Goal: Task Accomplishment & Management: Manage account settings

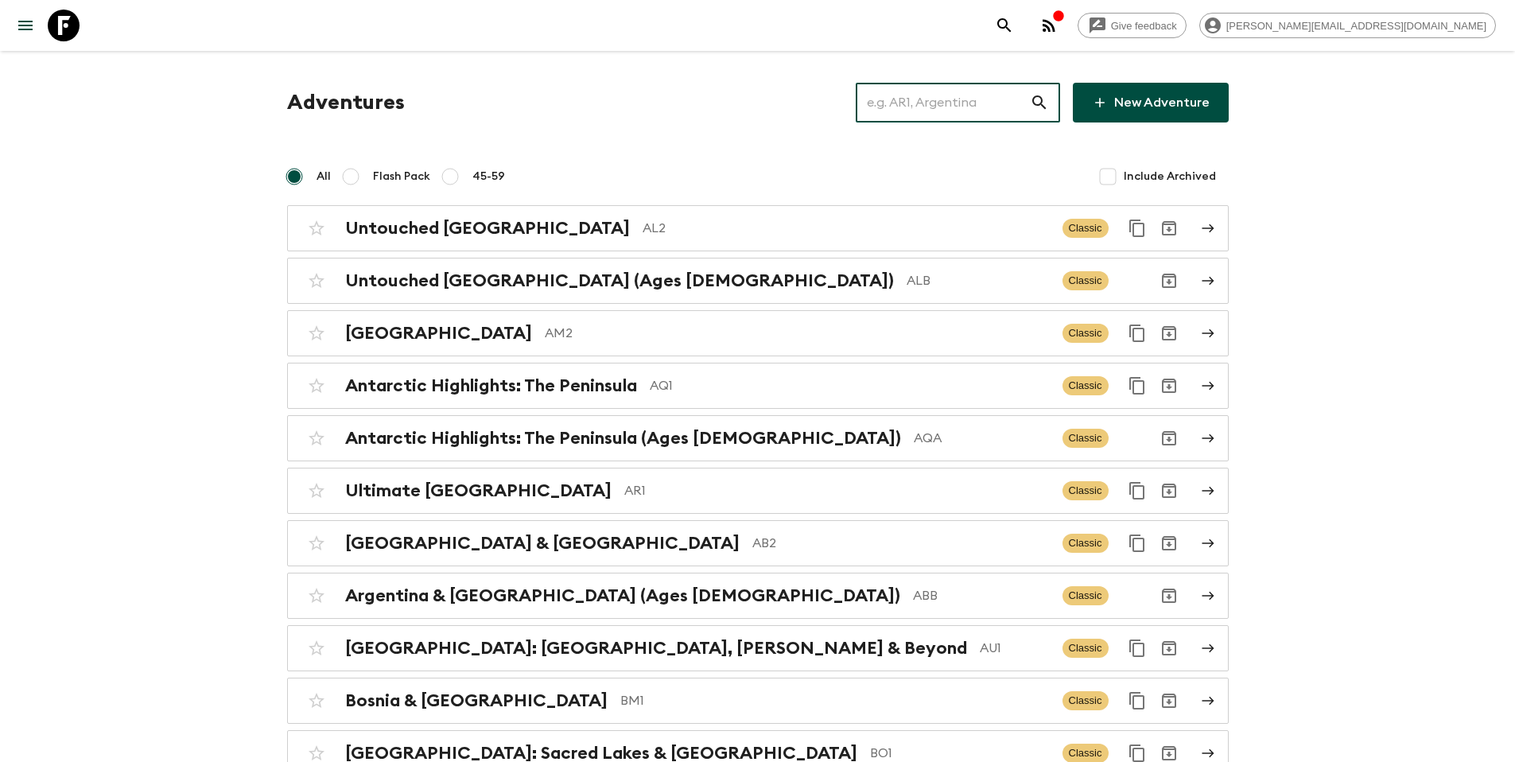
click at [992, 104] on input "text" at bounding box center [943, 102] width 174 height 45
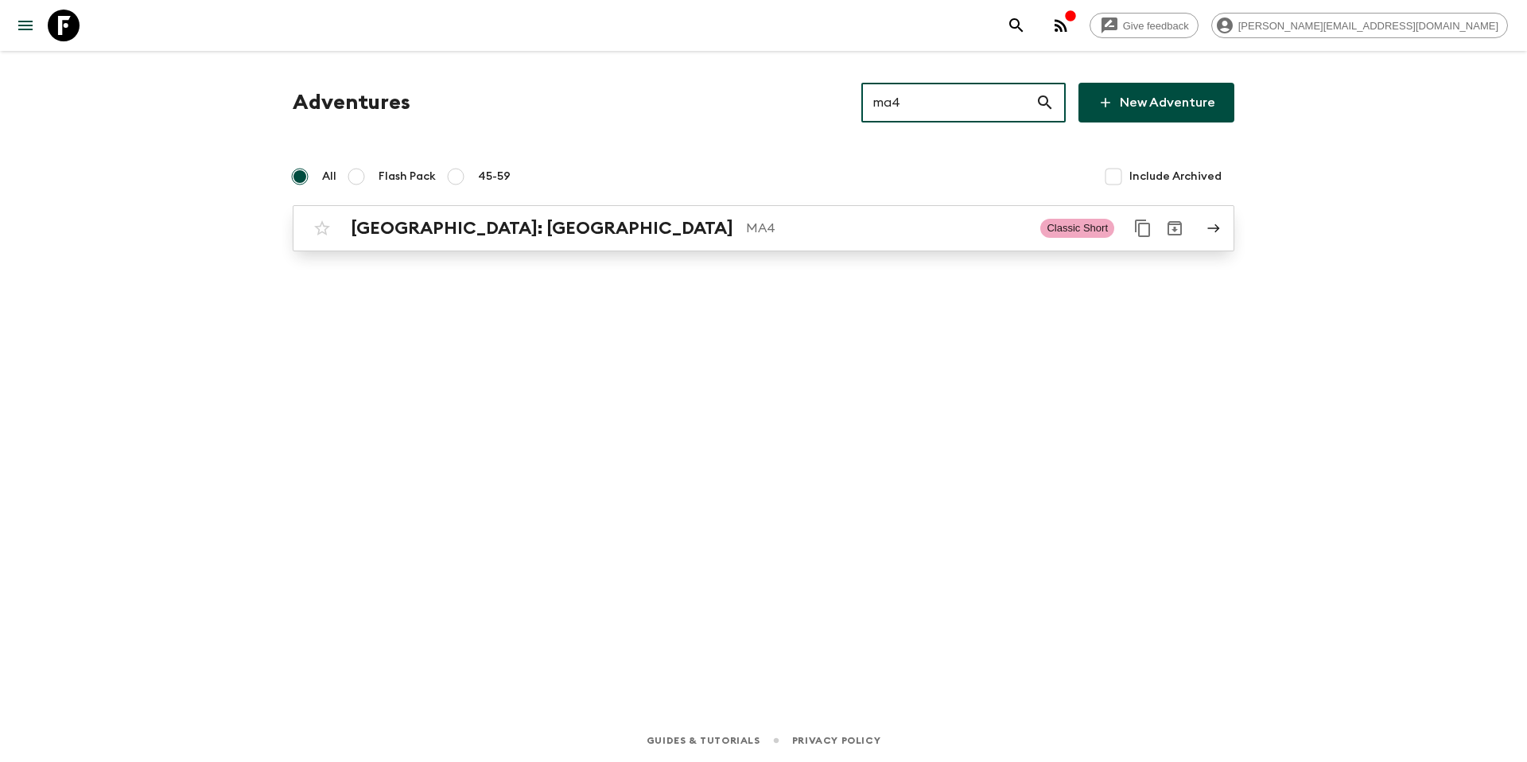
type input "ma4"
click at [777, 226] on p "MA4" at bounding box center [887, 228] width 282 height 19
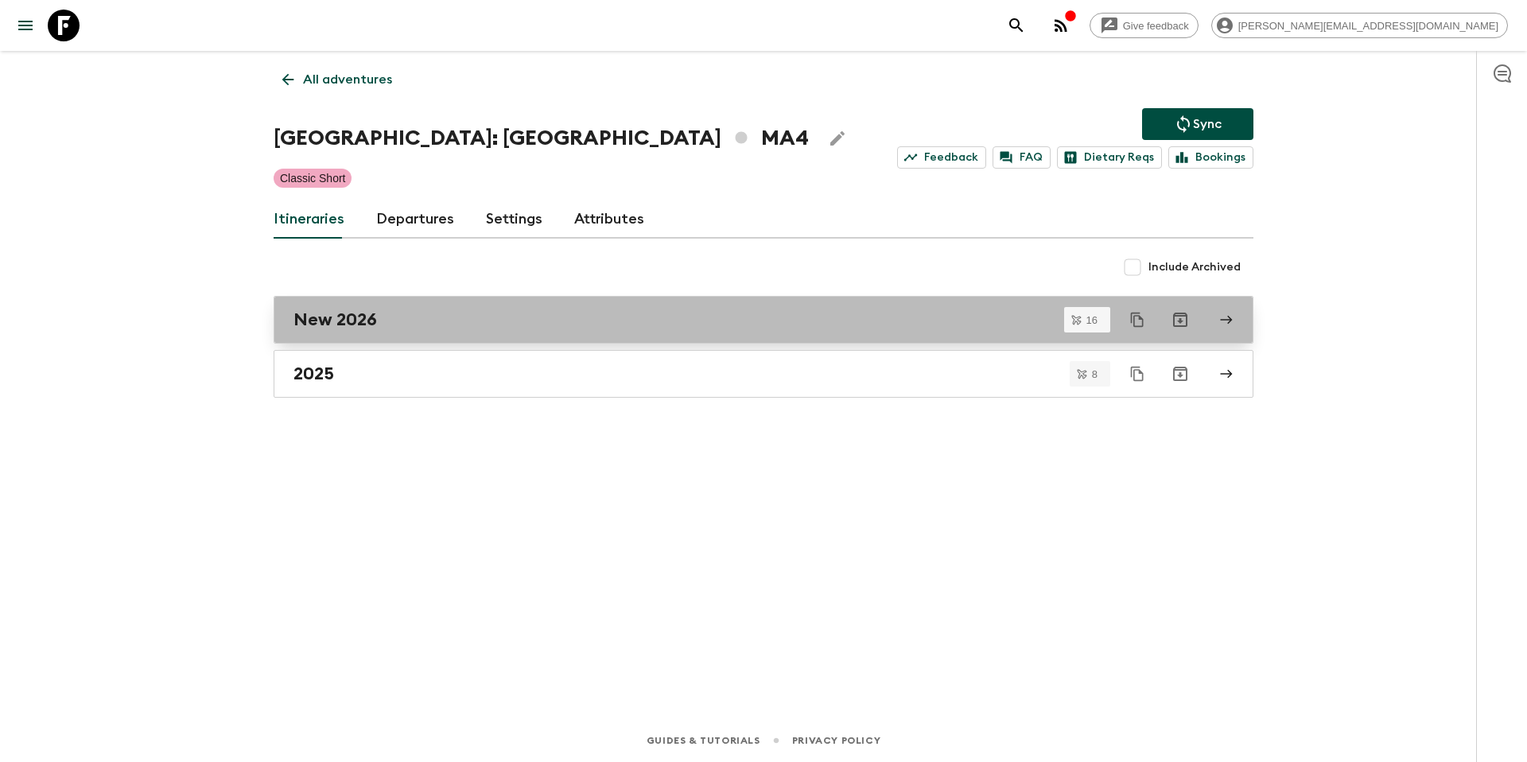
click at [414, 302] on link "New 2026" at bounding box center [764, 320] width 980 height 48
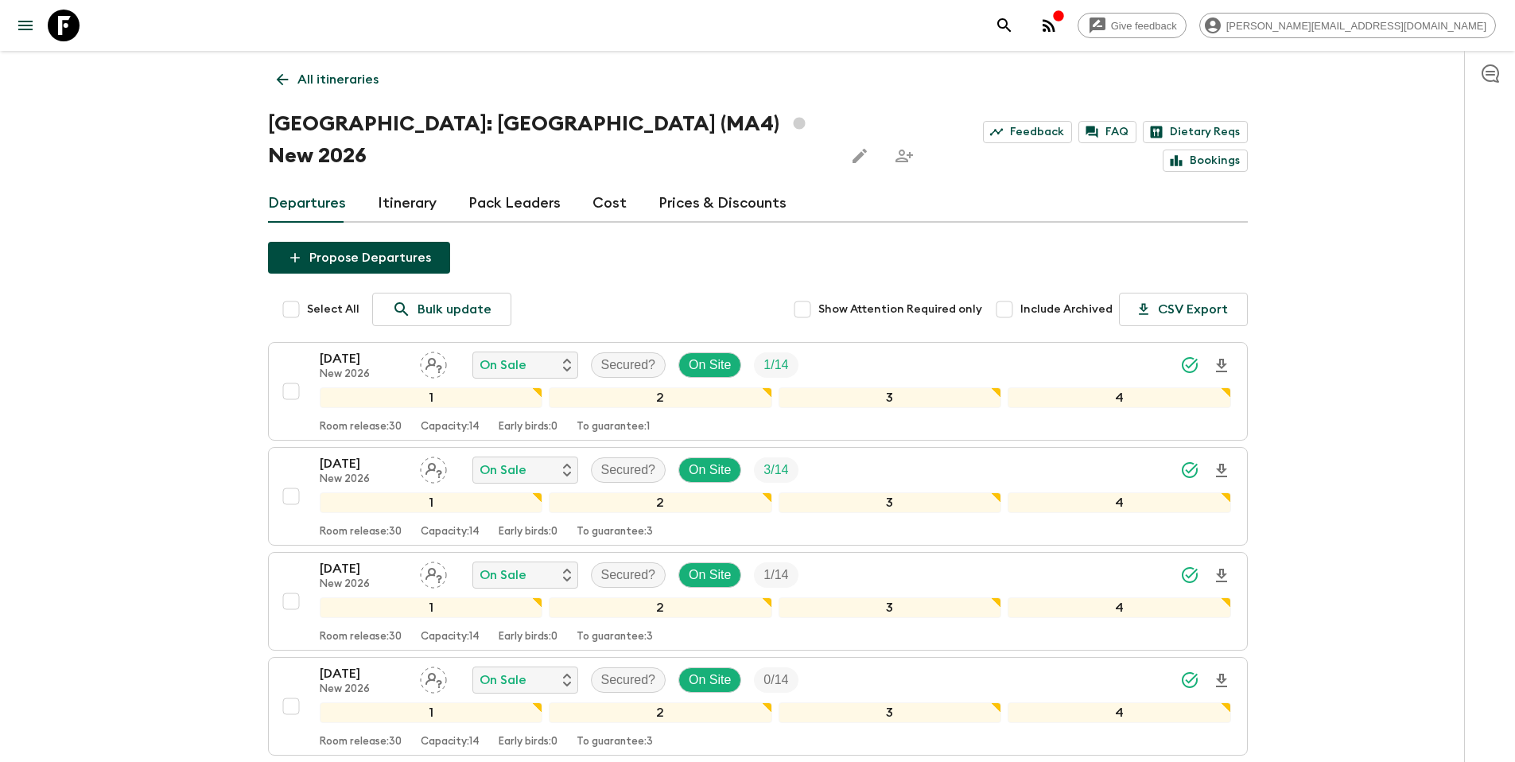
click at [343, 73] on p "All itineraries" at bounding box center [337, 79] width 81 height 19
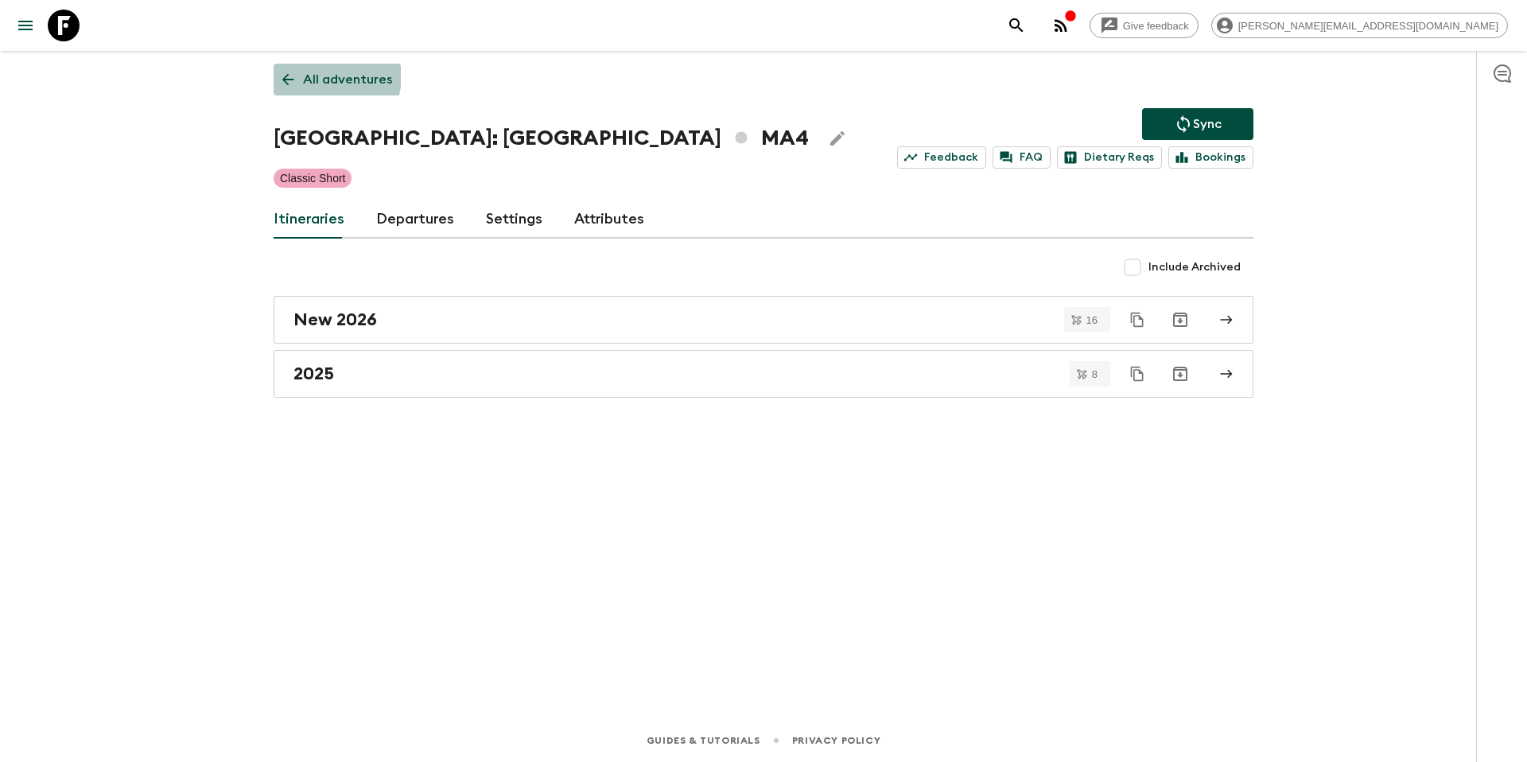
drag, startPoint x: 317, startPoint y: 75, endPoint x: 336, endPoint y: 75, distance: 19.1
click at [317, 75] on p "All adventures" at bounding box center [347, 79] width 89 height 19
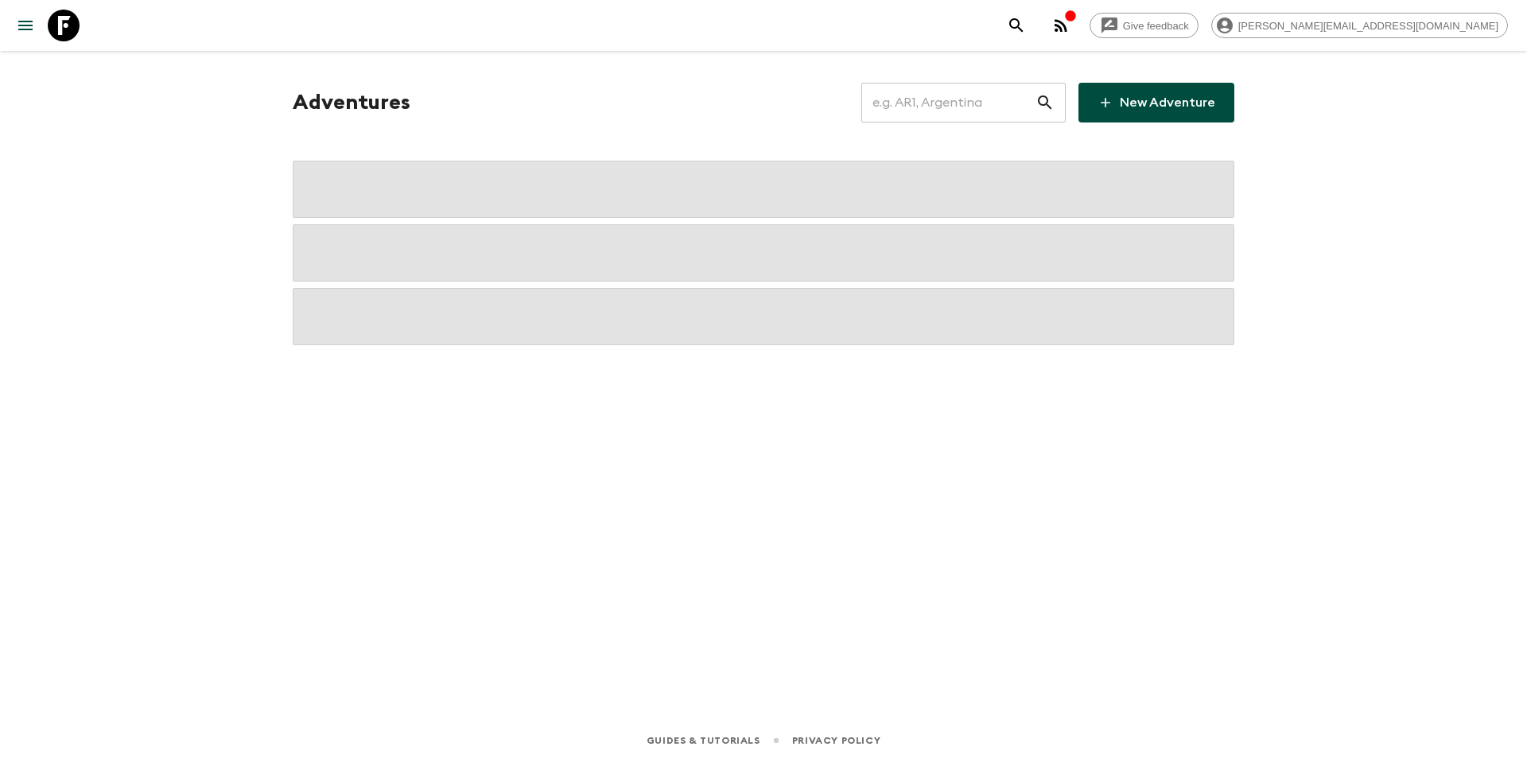
click at [943, 103] on input "text" at bounding box center [948, 102] width 174 height 45
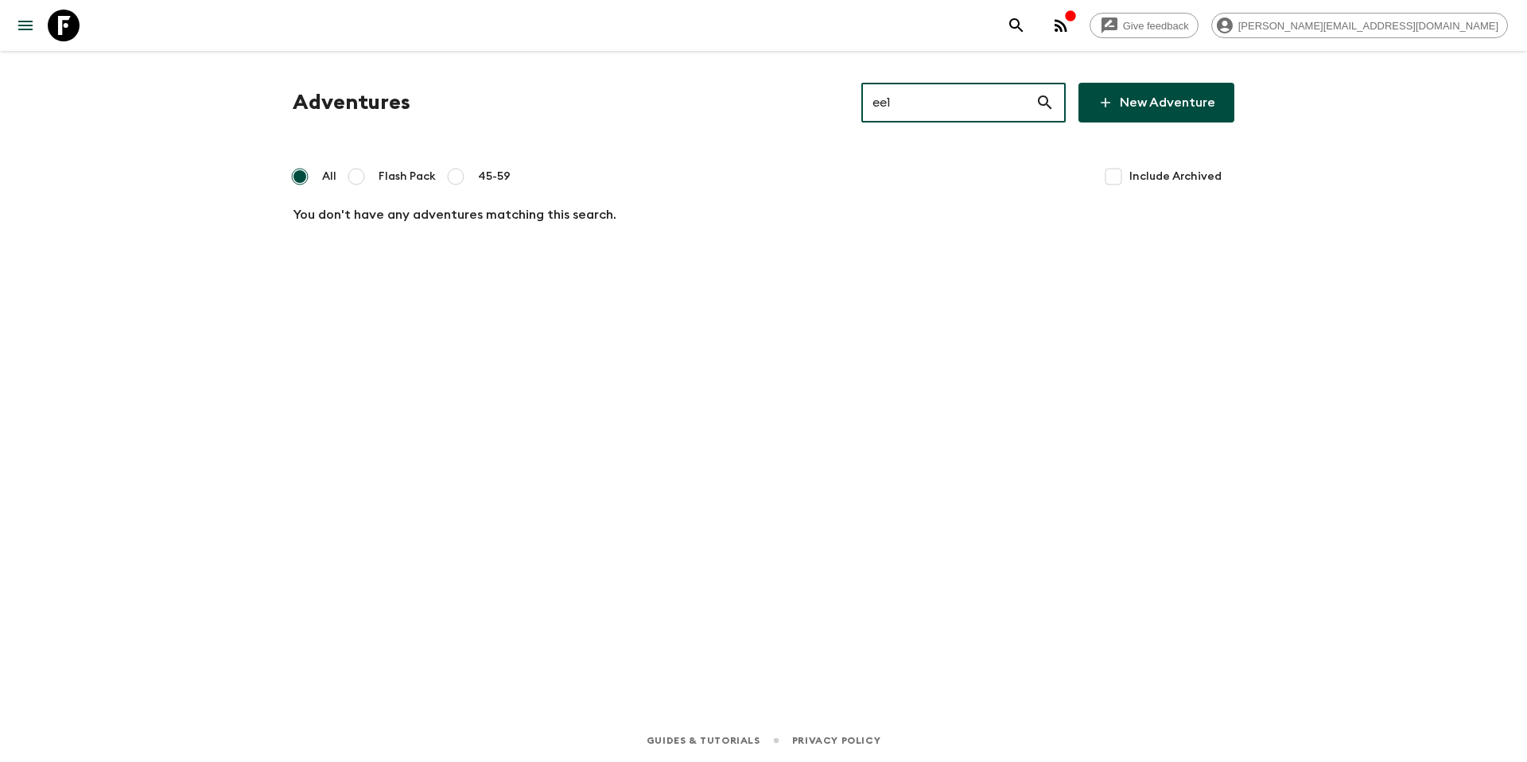
type input "ee1"
click at [1128, 176] on input "Include Archived" at bounding box center [1114, 177] width 32 height 32
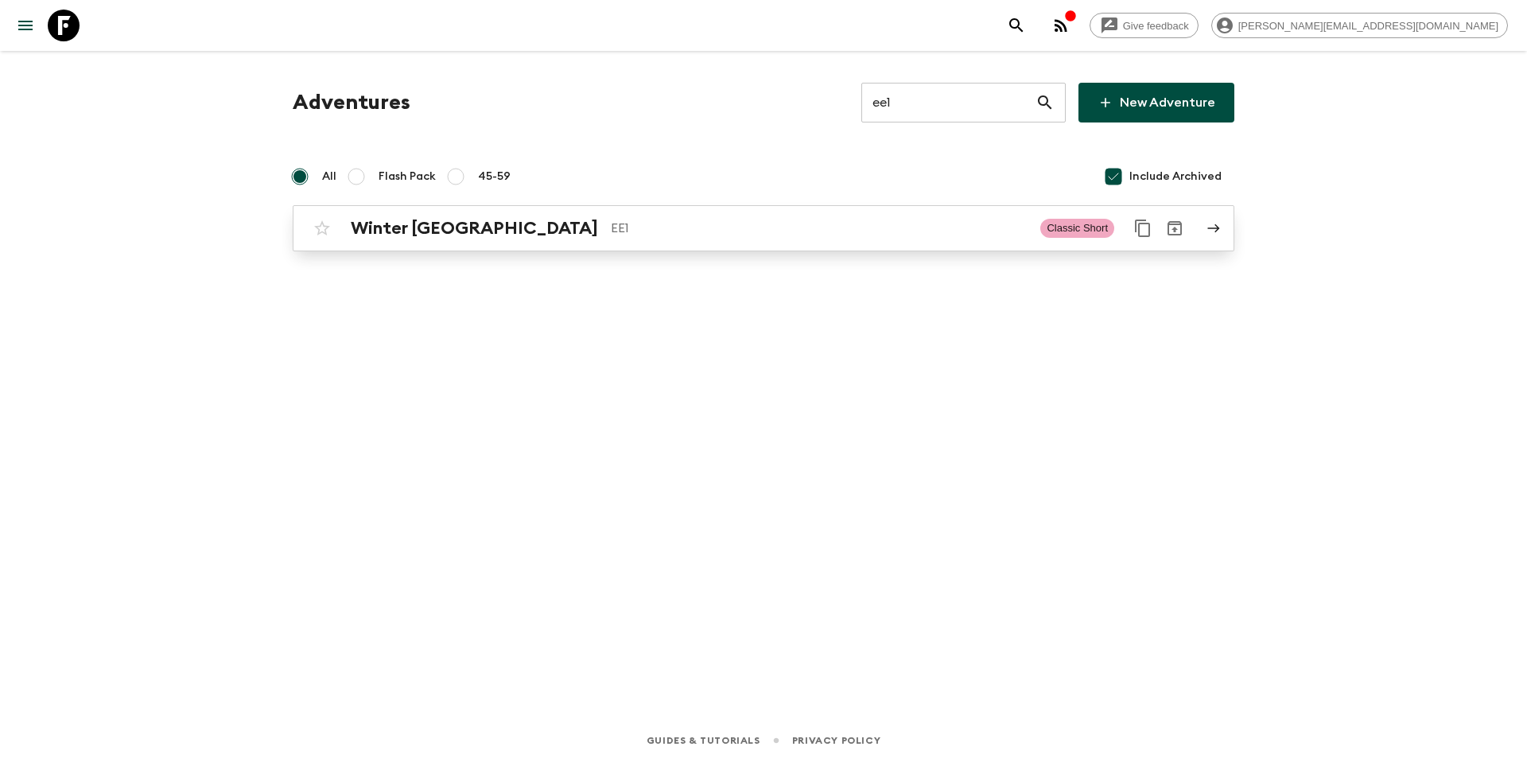
click at [759, 234] on p "EE1" at bounding box center [819, 228] width 417 height 19
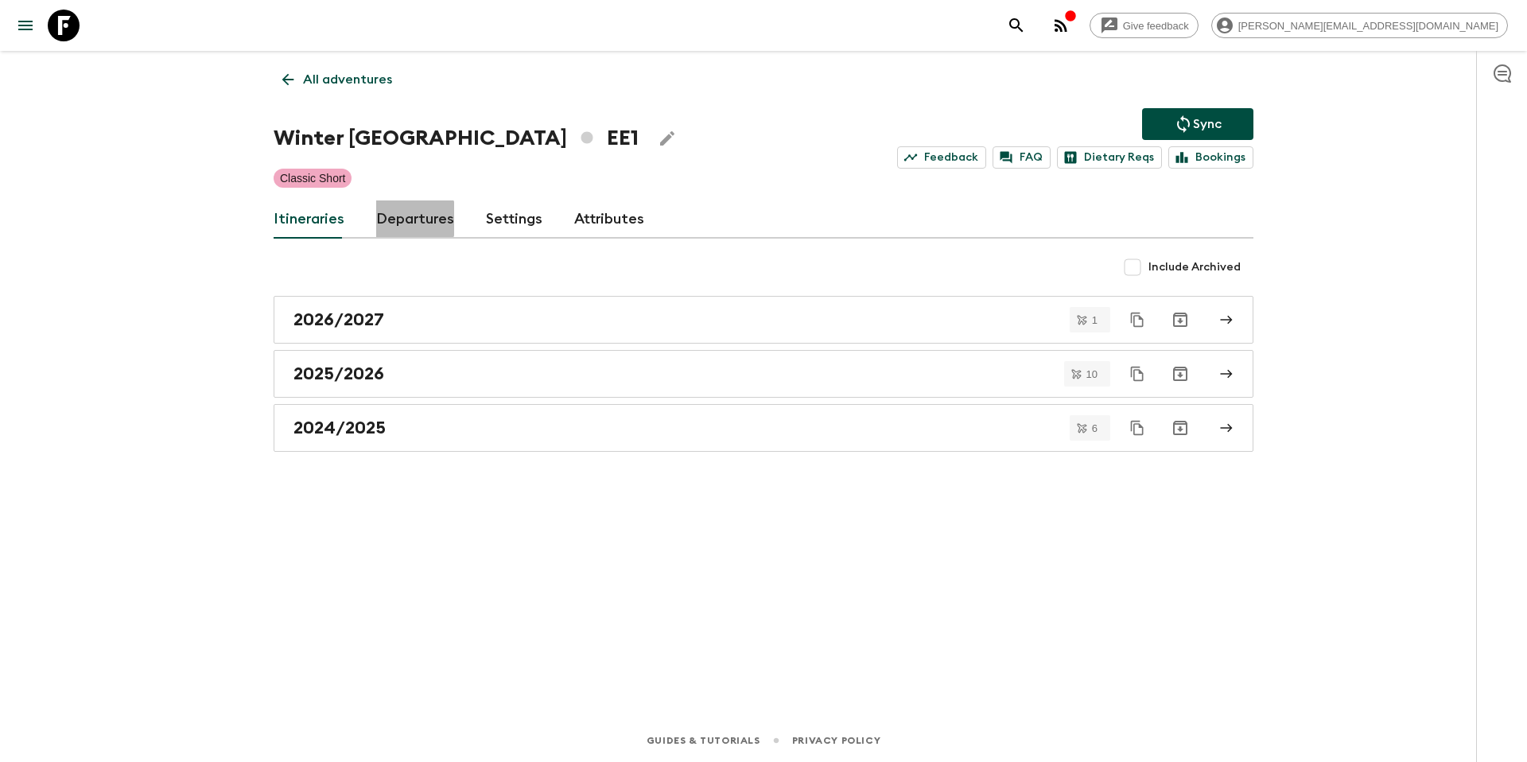
click at [408, 219] on link "Departures" at bounding box center [415, 219] width 78 height 38
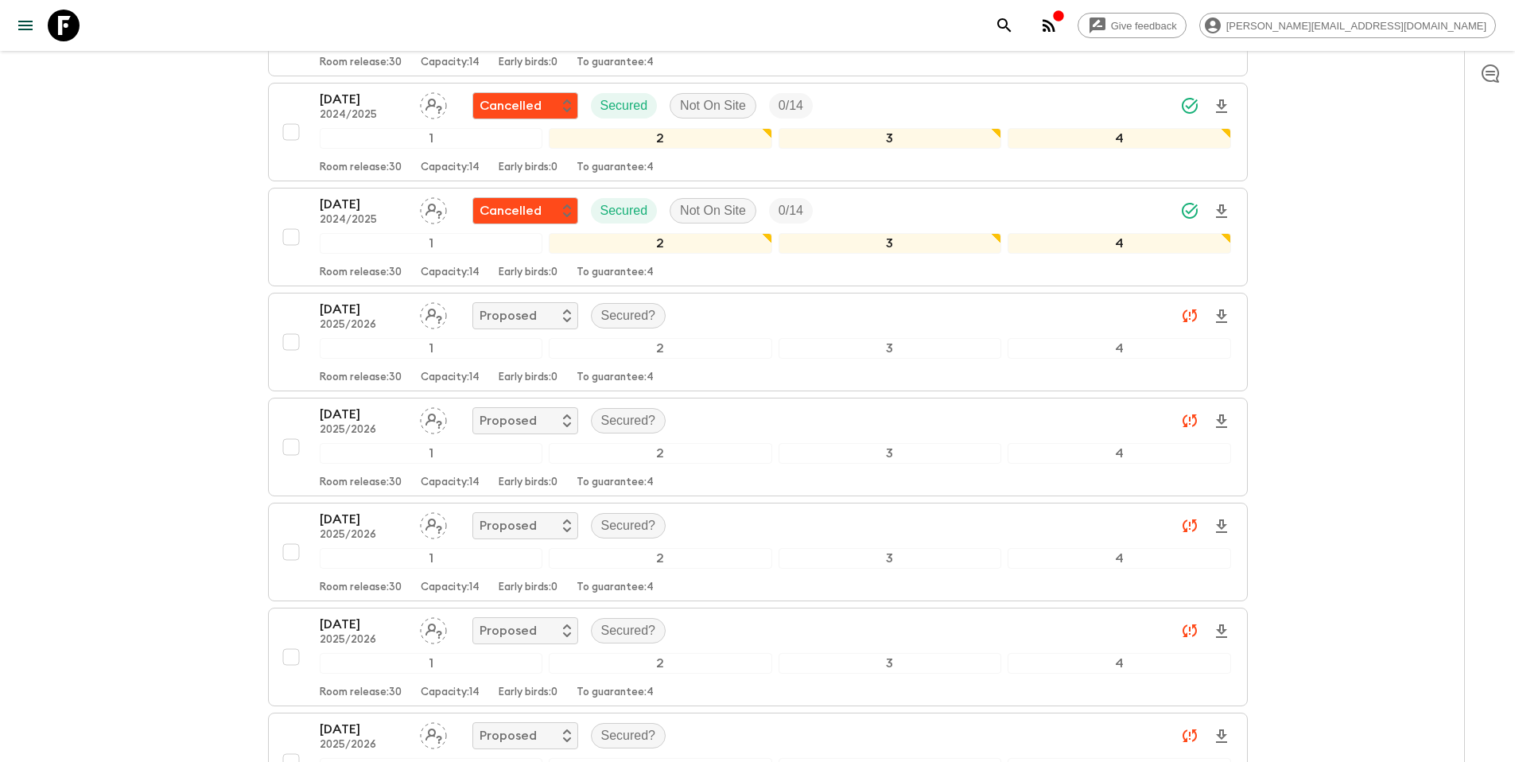
scroll to position [697, 0]
click at [293, 344] on input "checkbox" at bounding box center [291, 341] width 32 height 32
checkbox input "true"
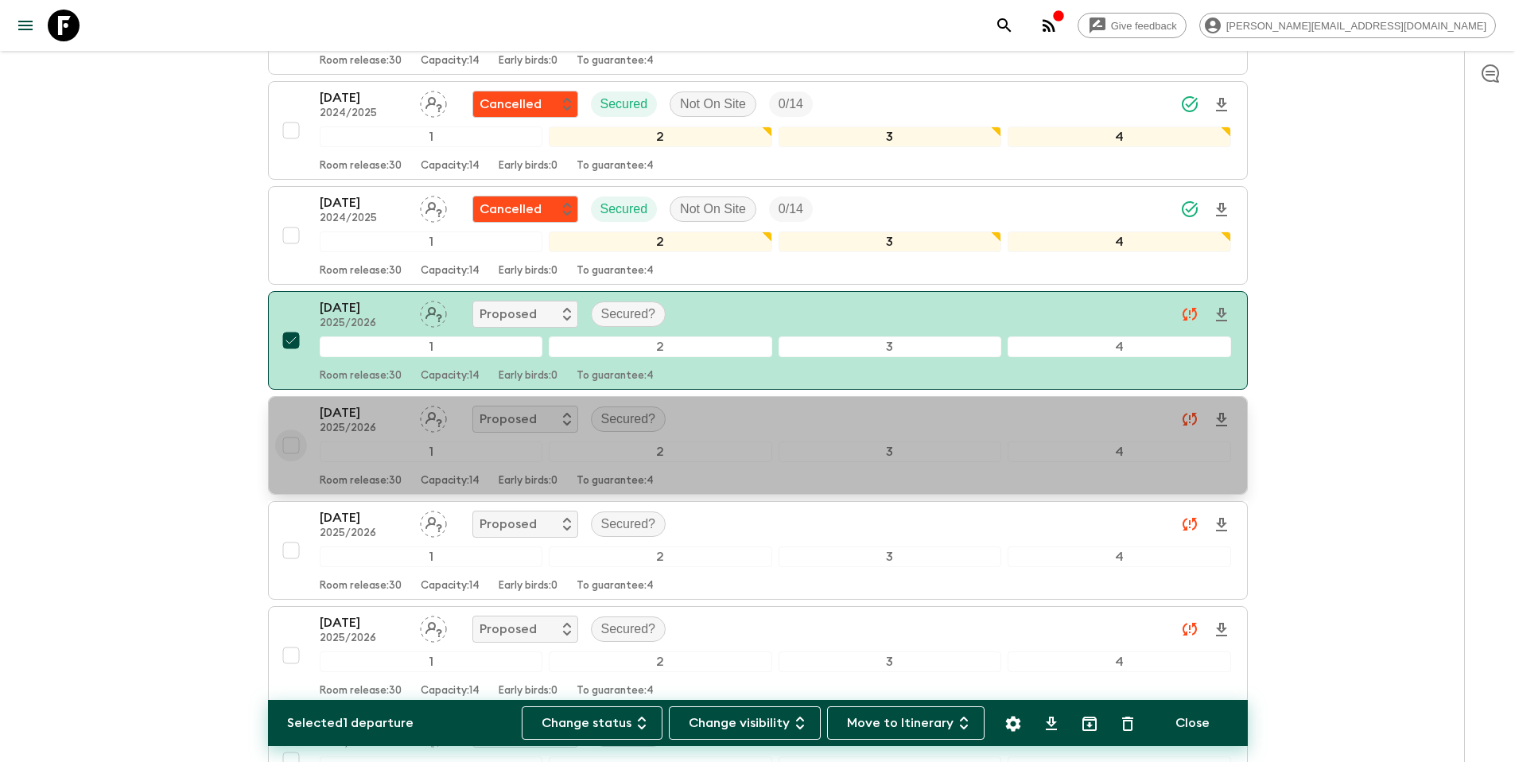
click at [293, 444] on input "checkbox" at bounding box center [291, 446] width 32 height 32
checkbox input "true"
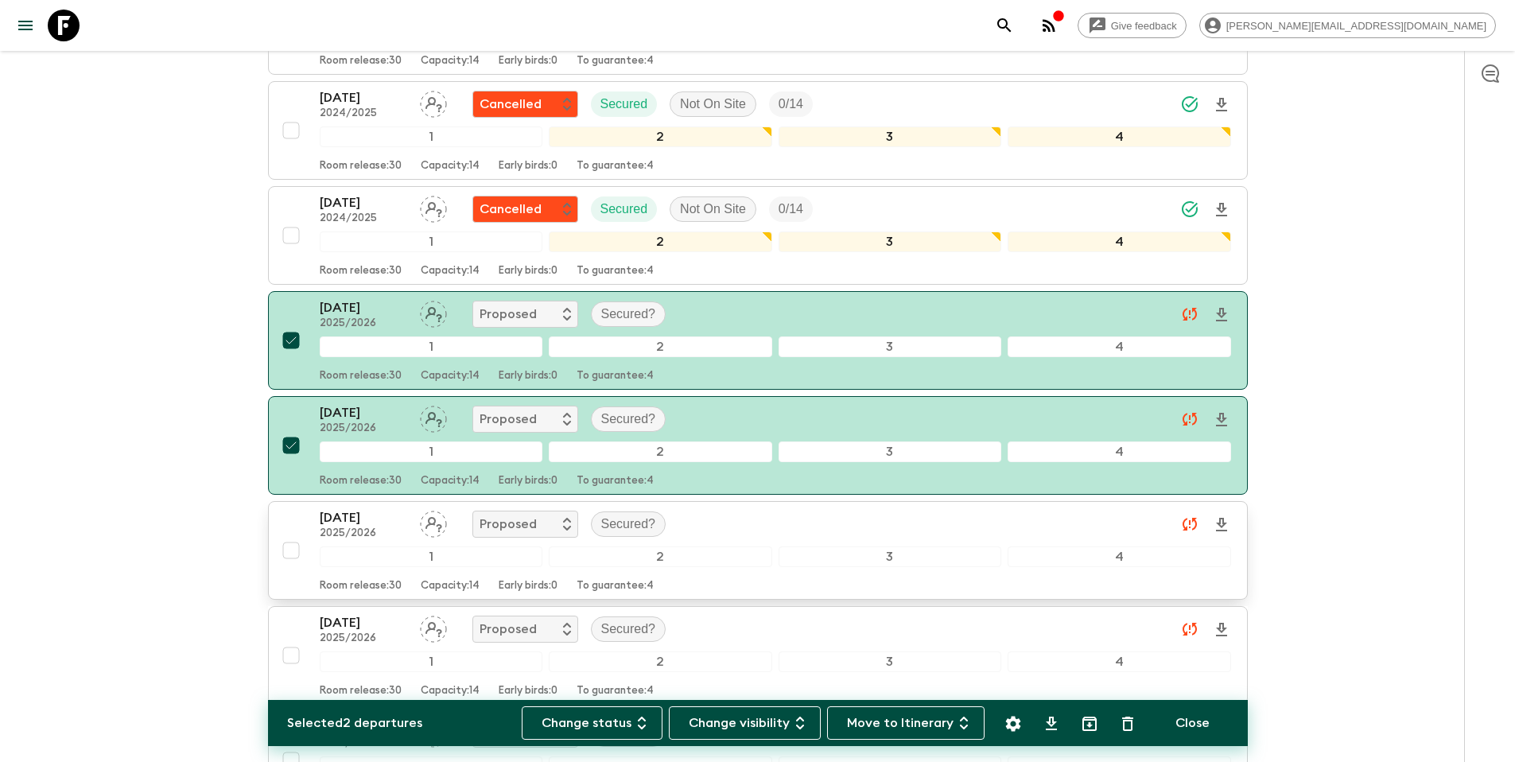
click at [301, 552] on input "checkbox" at bounding box center [291, 551] width 32 height 32
checkbox input "true"
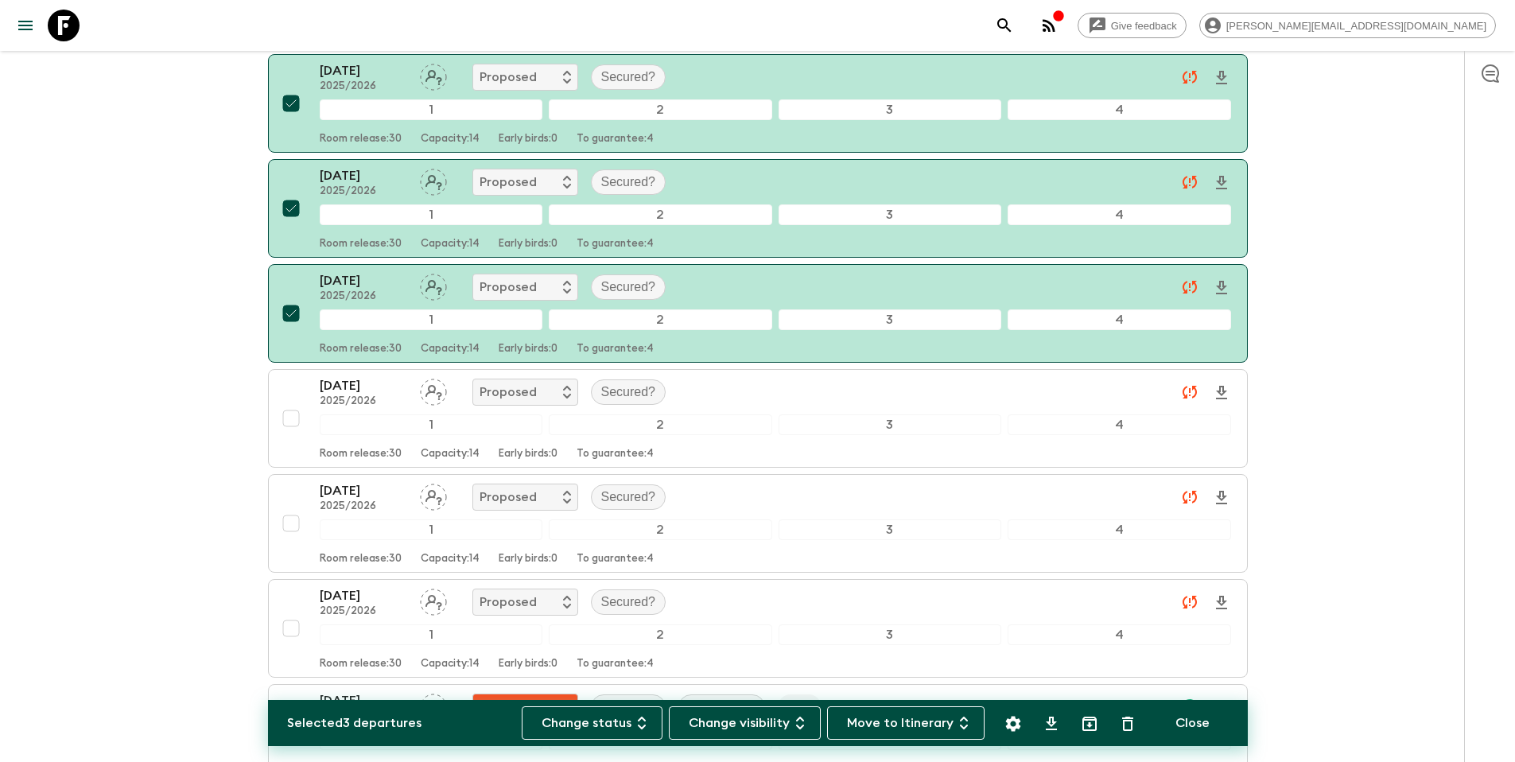
scroll to position [1001, 0]
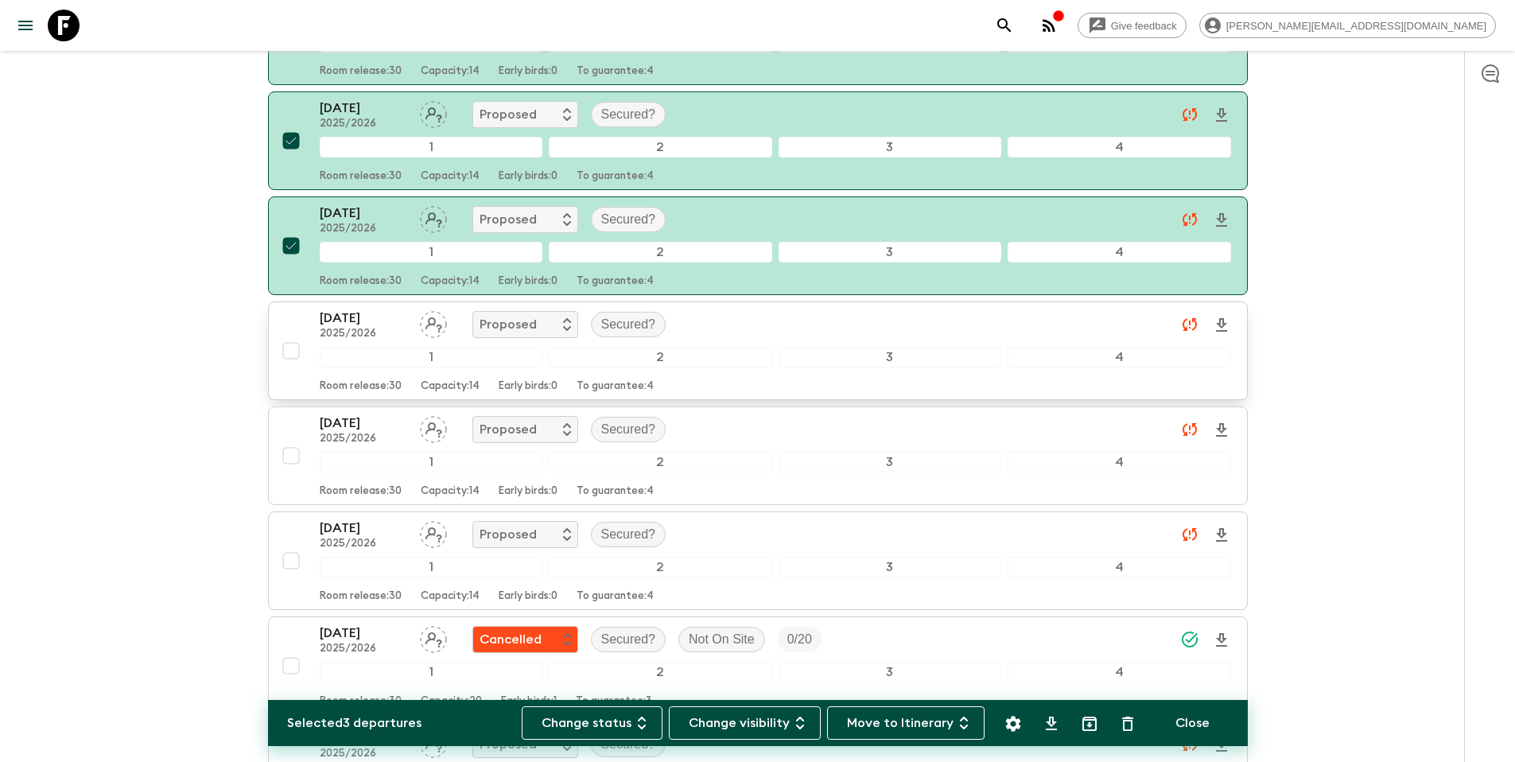
click at [294, 356] on input "checkbox" at bounding box center [291, 351] width 32 height 32
checkbox input "true"
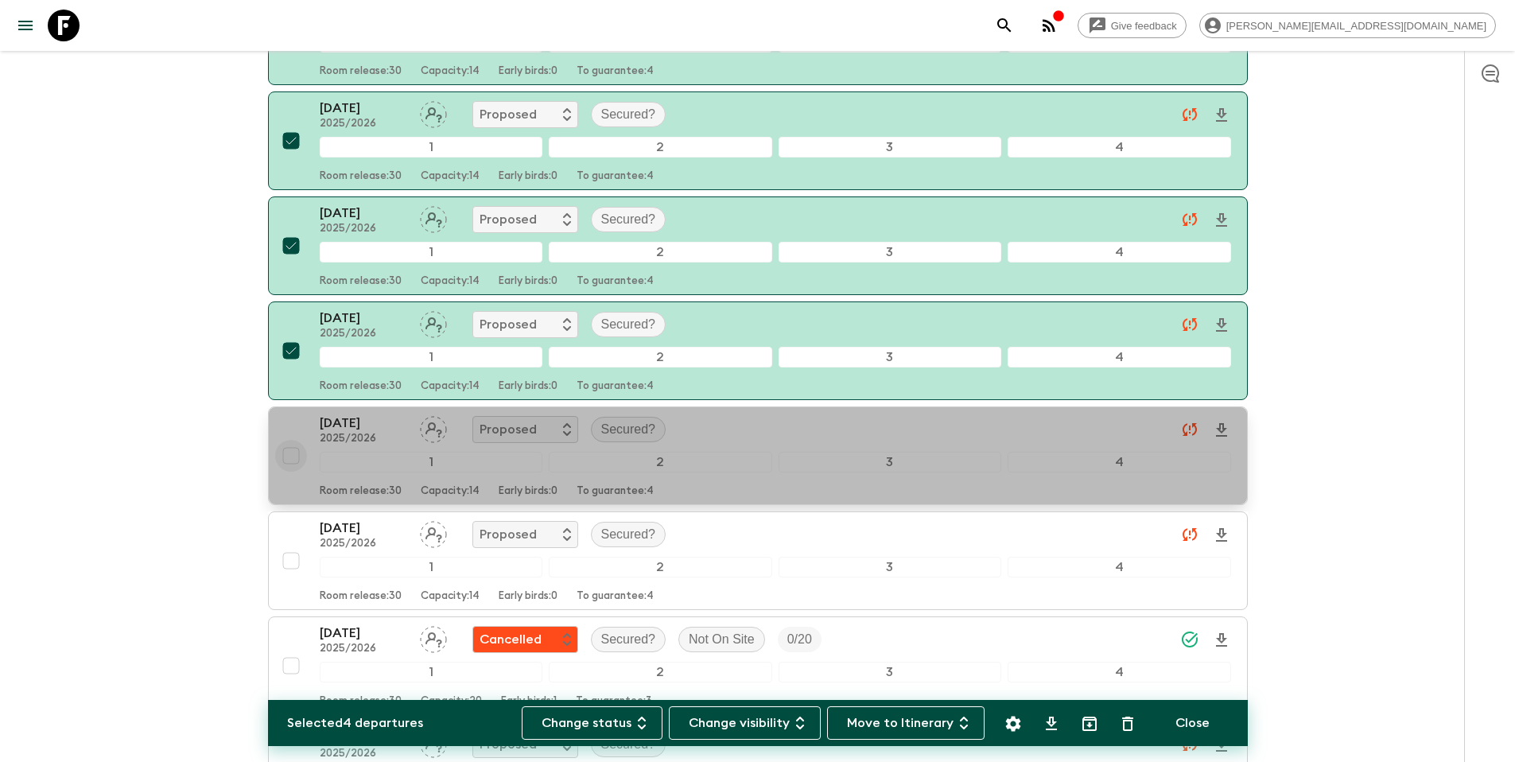
click at [292, 457] on input "checkbox" at bounding box center [291, 456] width 32 height 32
checkbox input "true"
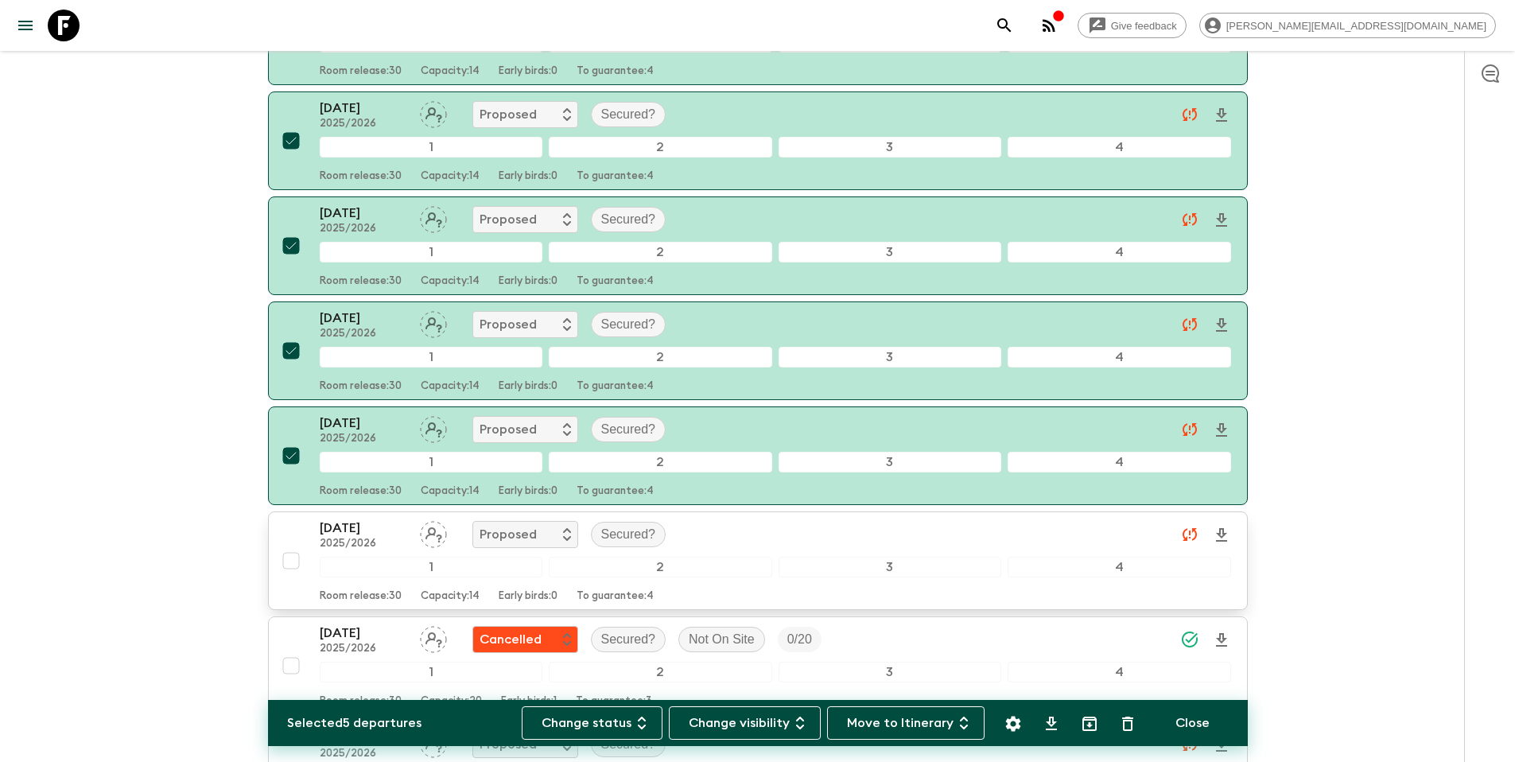
drag, startPoint x: 292, startPoint y: 558, endPoint x: 282, endPoint y: 555, distance: 9.8
click at [292, 558] on input "checkbox" at bounding box center [291, 561] width 32 height 32
checkbox input "true"
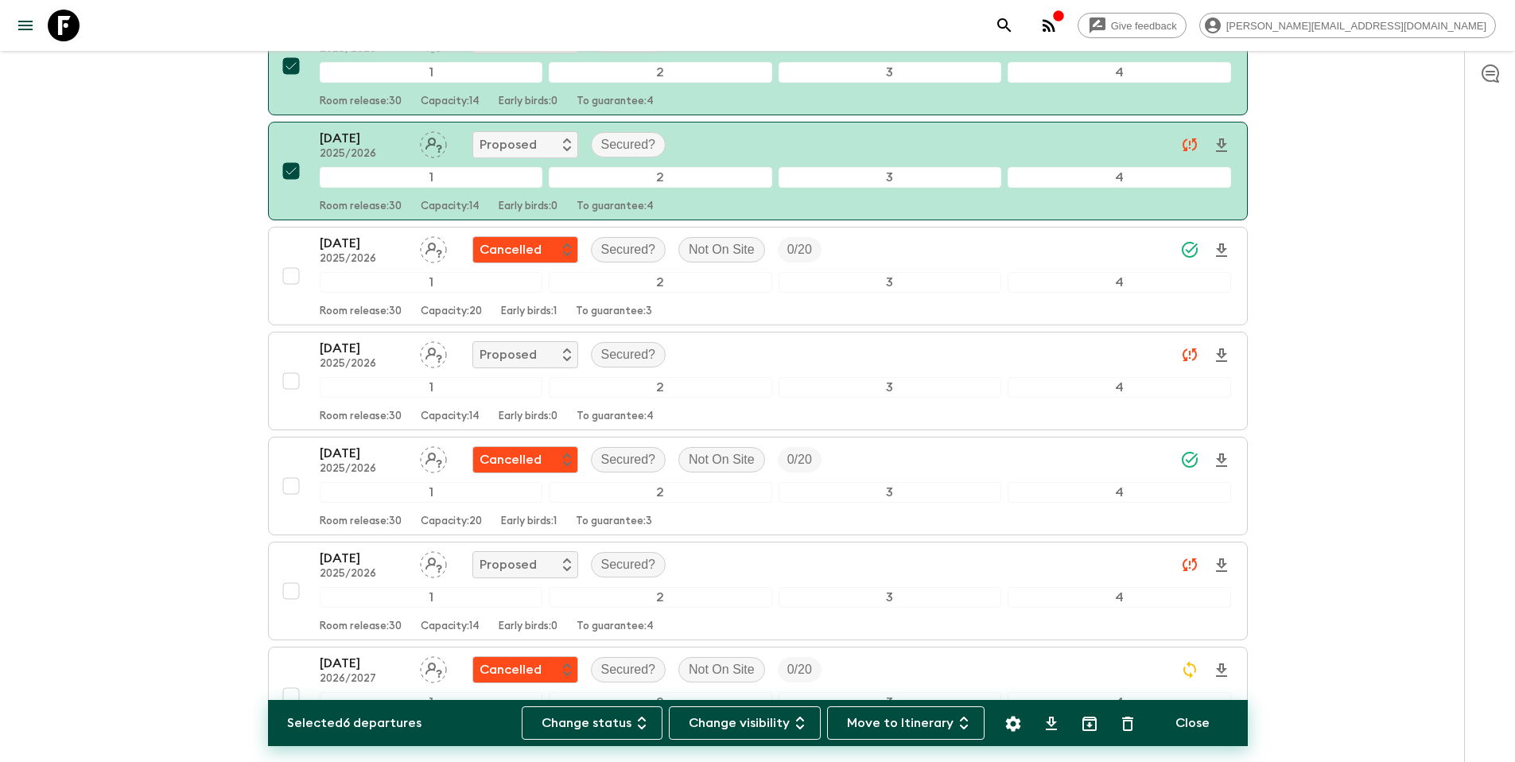
scroll to position [1397, 0]
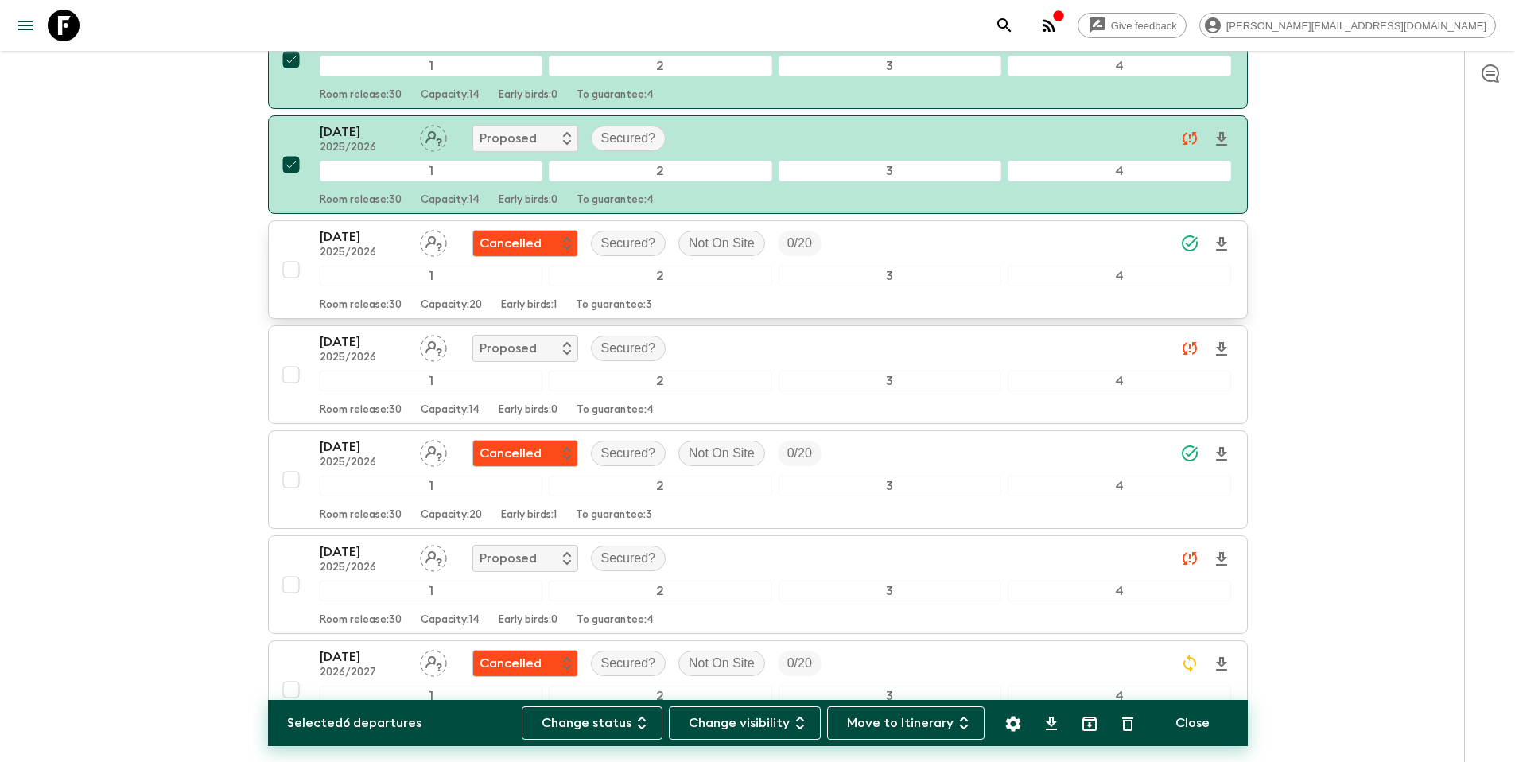
click at [293, 274] on input "checkbox" at bounding box center [291, 270] width 32 height 32
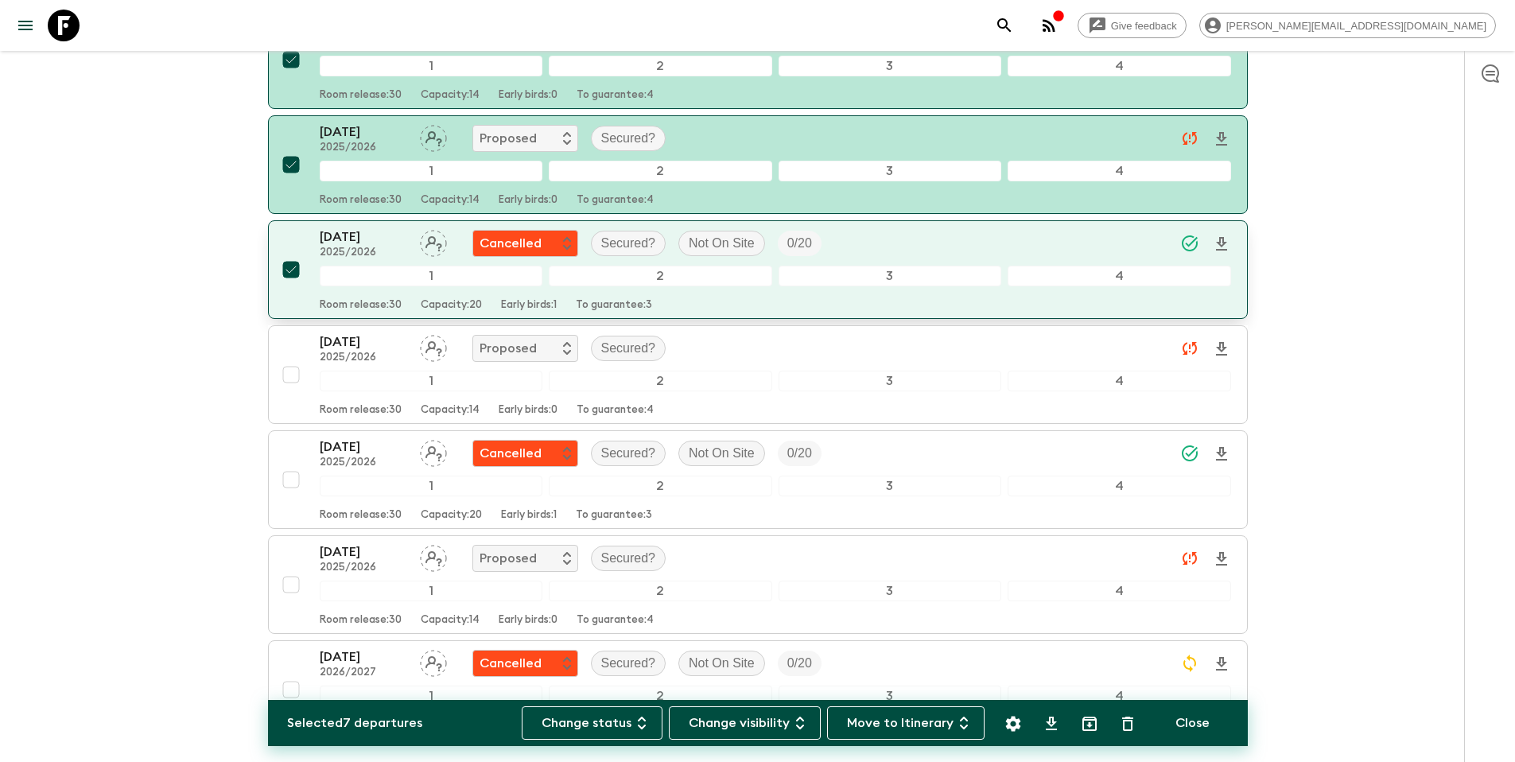
click at [294, 270] on input "checkbox" at bounding box center [291, 270] width 32 height 32
checkbox input "false"
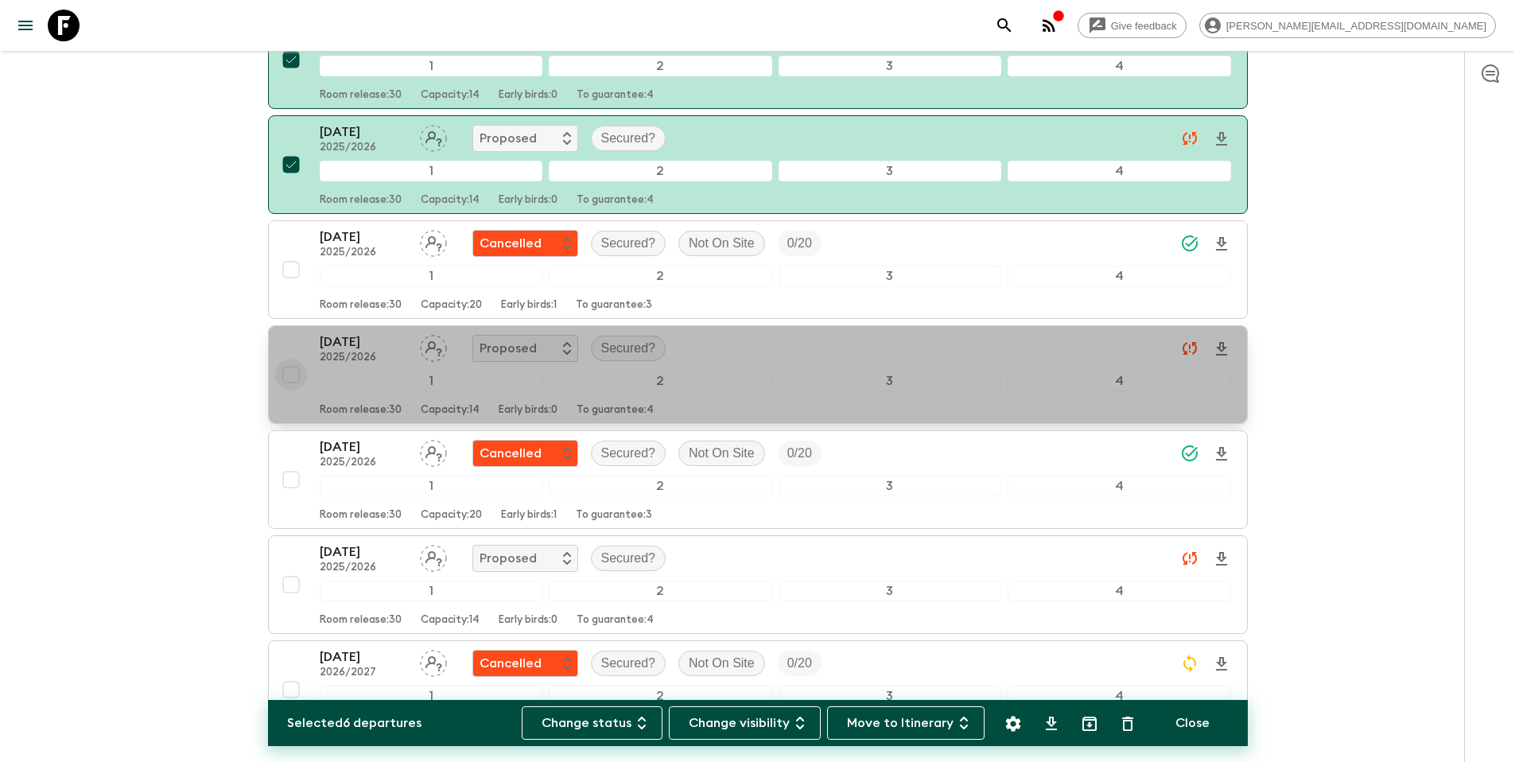
click at [293, 376] on input "checkbox" at bounding box center [291, 375] width 32 height 32
checkbox input "true"
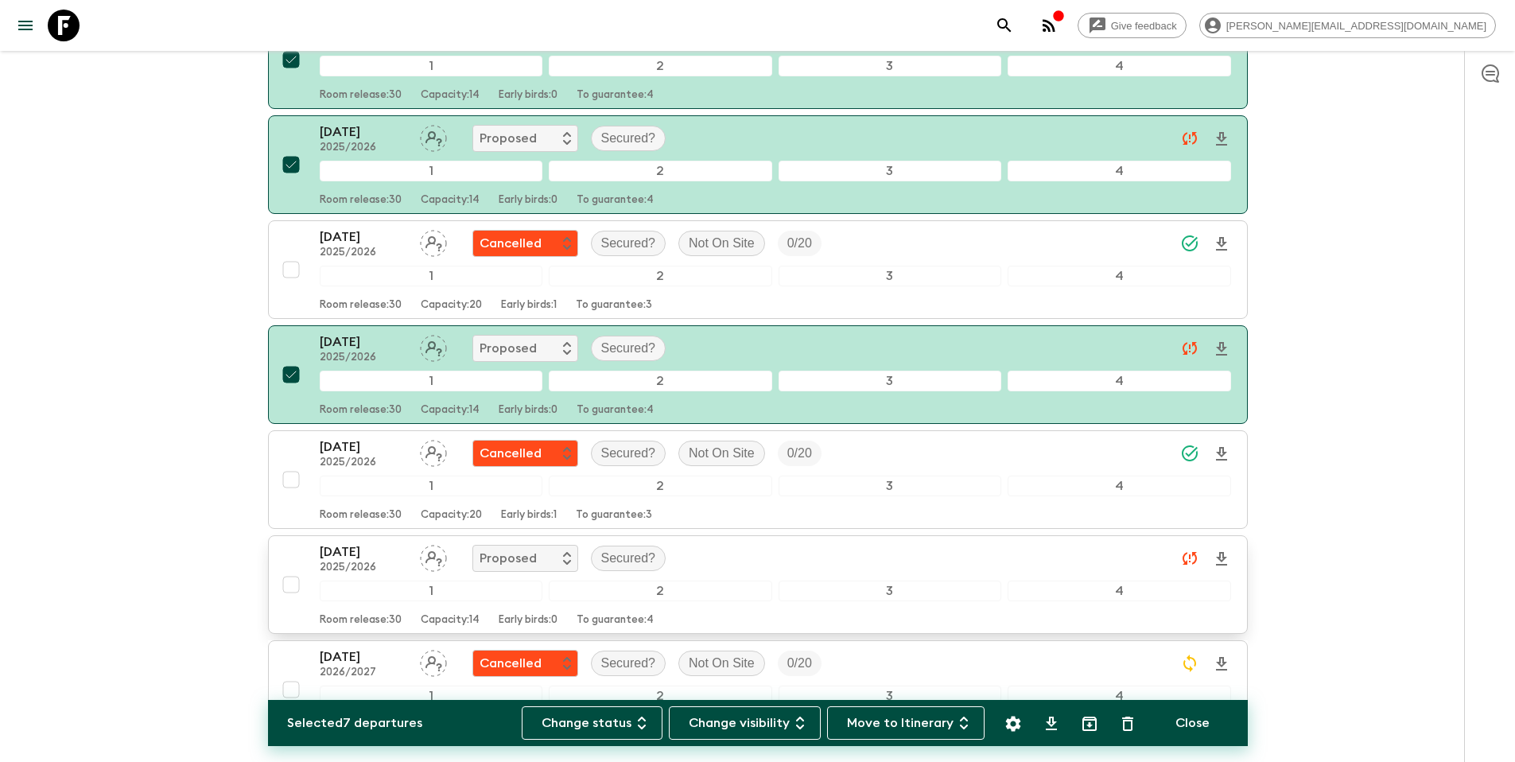
click at [295, 584] on input "checkbox" at bounding box center [291, 585] width 32 height 32
checkbox input "true"
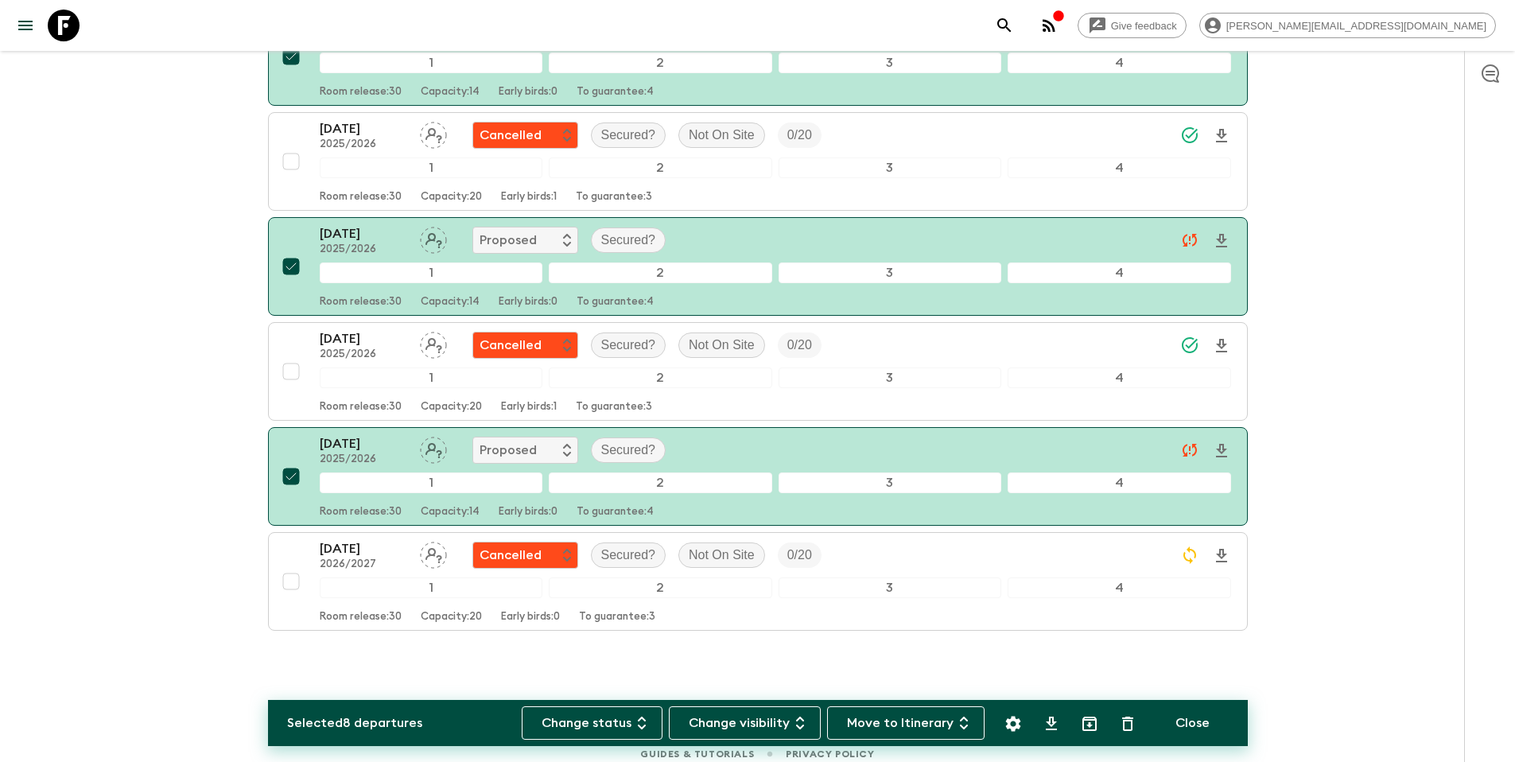
scroll to position [1519, 0]
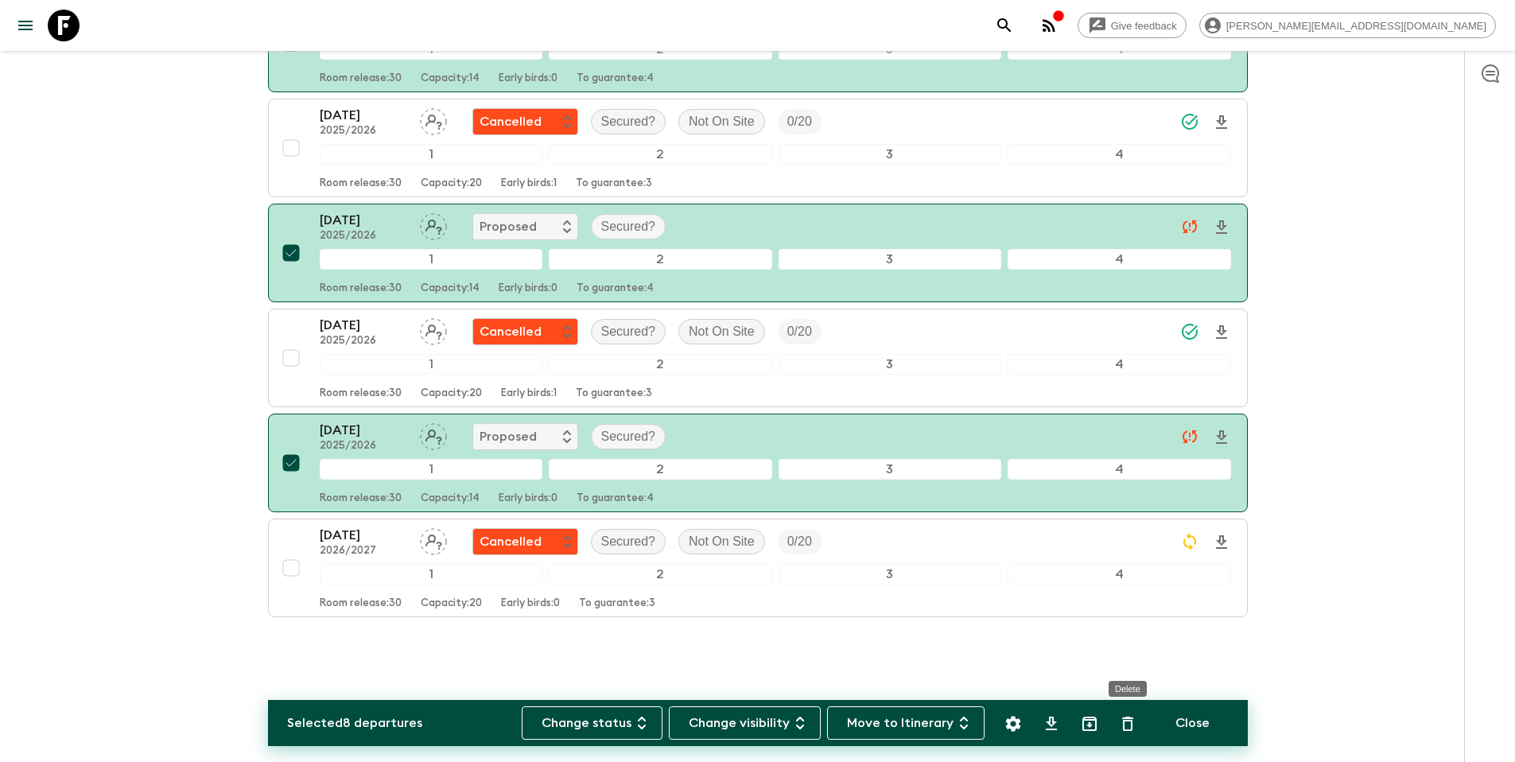
click at [1133, 723] on icon "Delete" at bounding box center [1127, 723] width 19 height 19
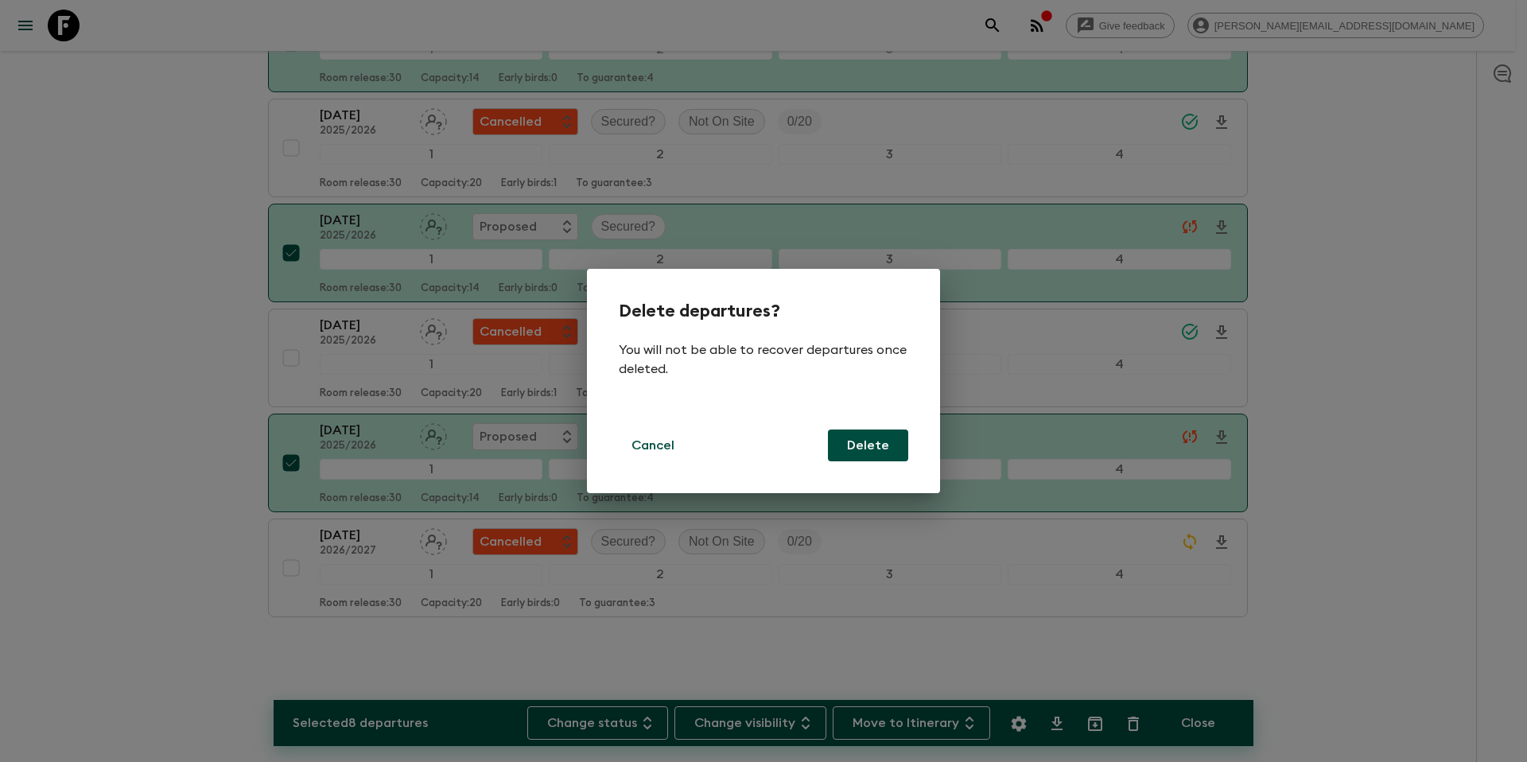
click at [884, 444] on button "Delete" at bounding box center [868, 446] width 80 height 32
checkbox input "false"
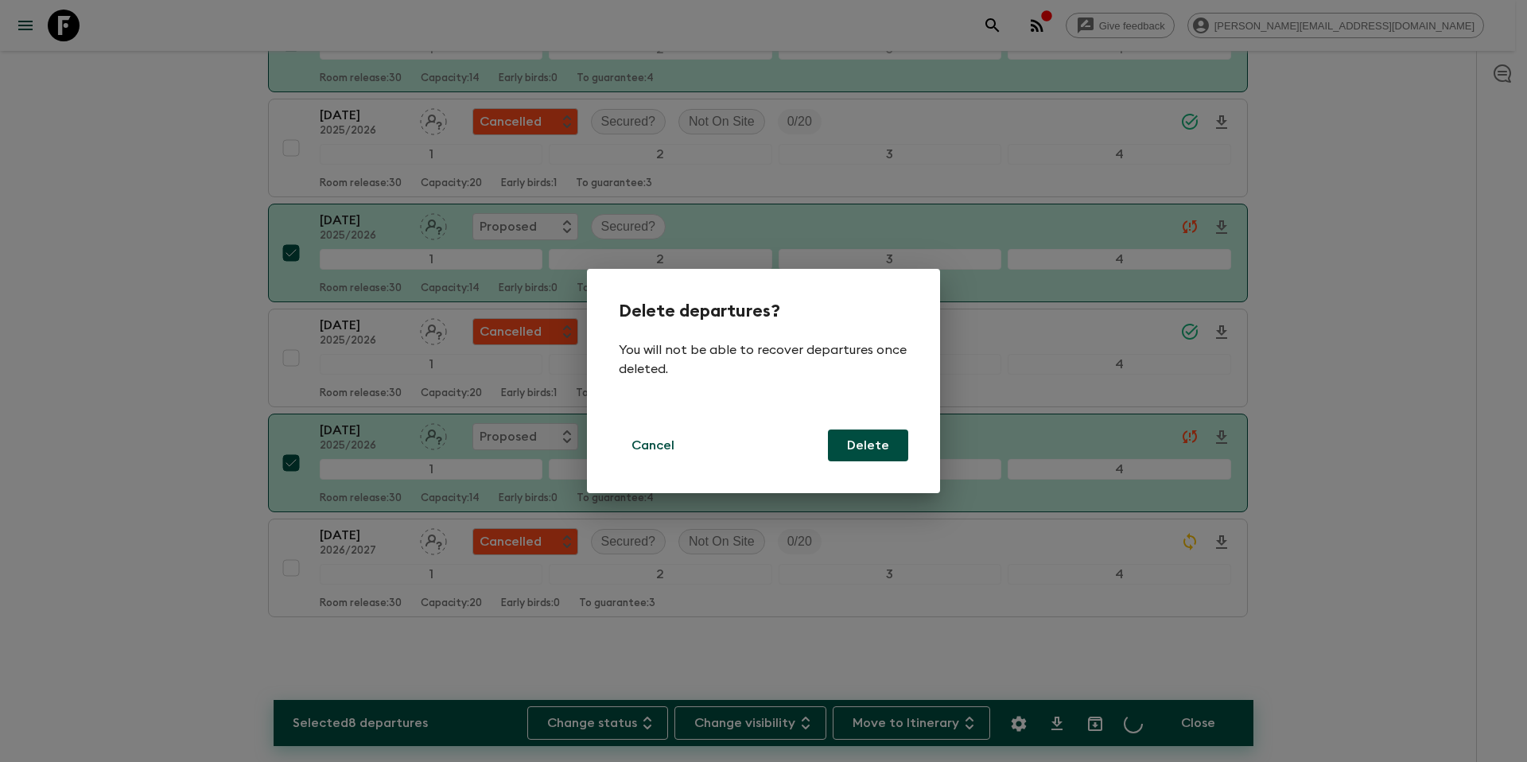
checkbox input "false"
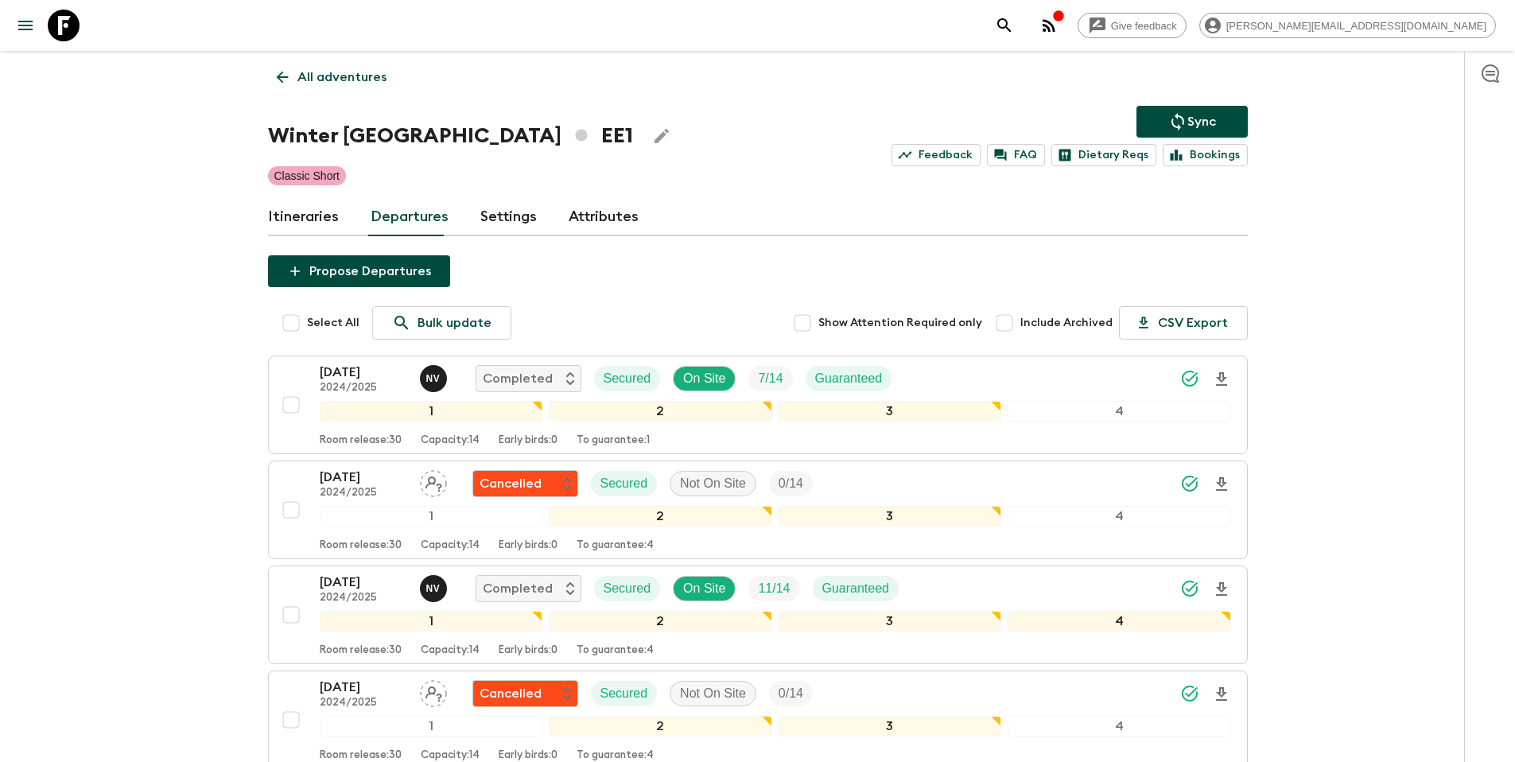
scroll to position [0, 0]
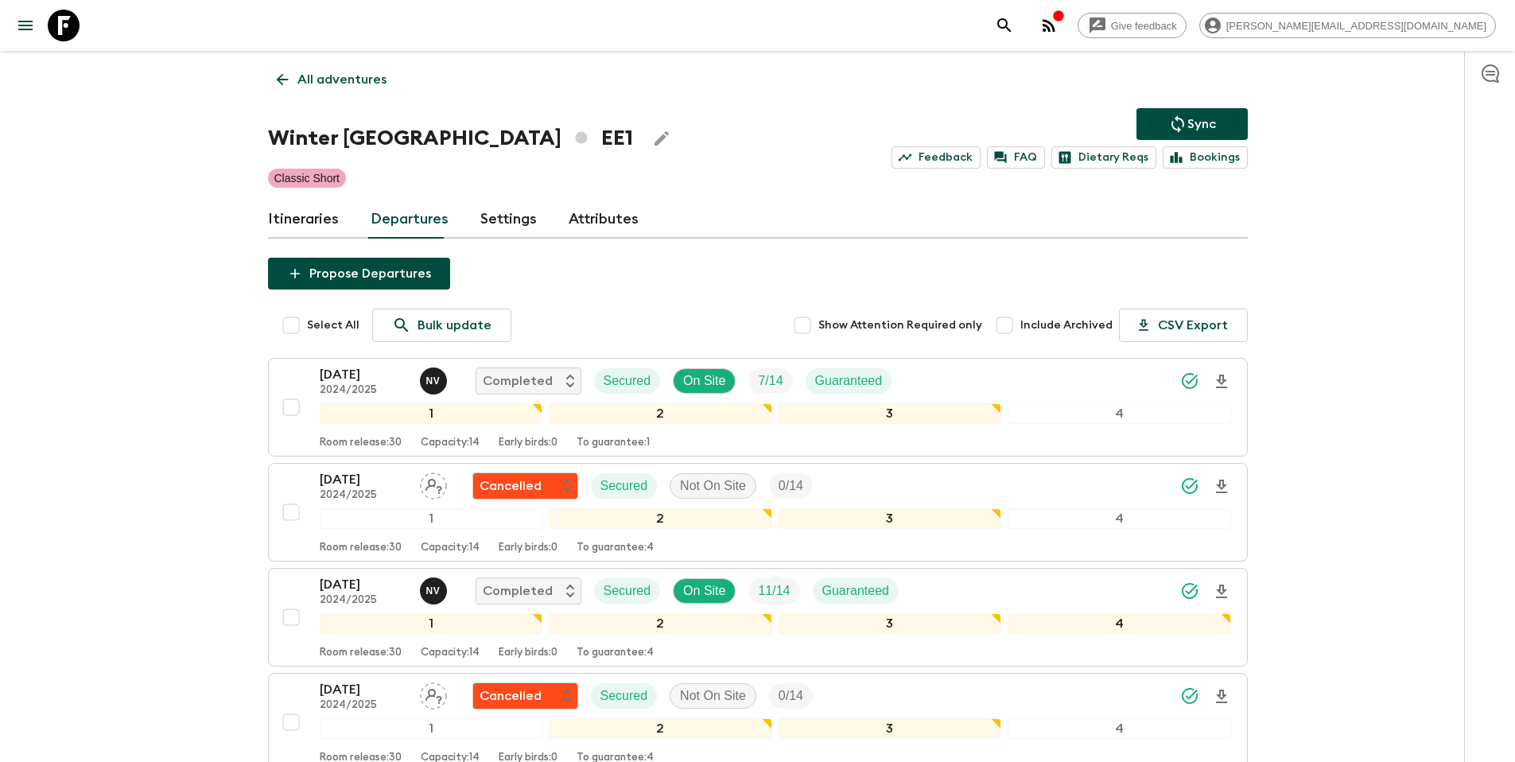
click at [359, 84] on p "All adventures" at bounding box center [341, 79] width 89 height 19
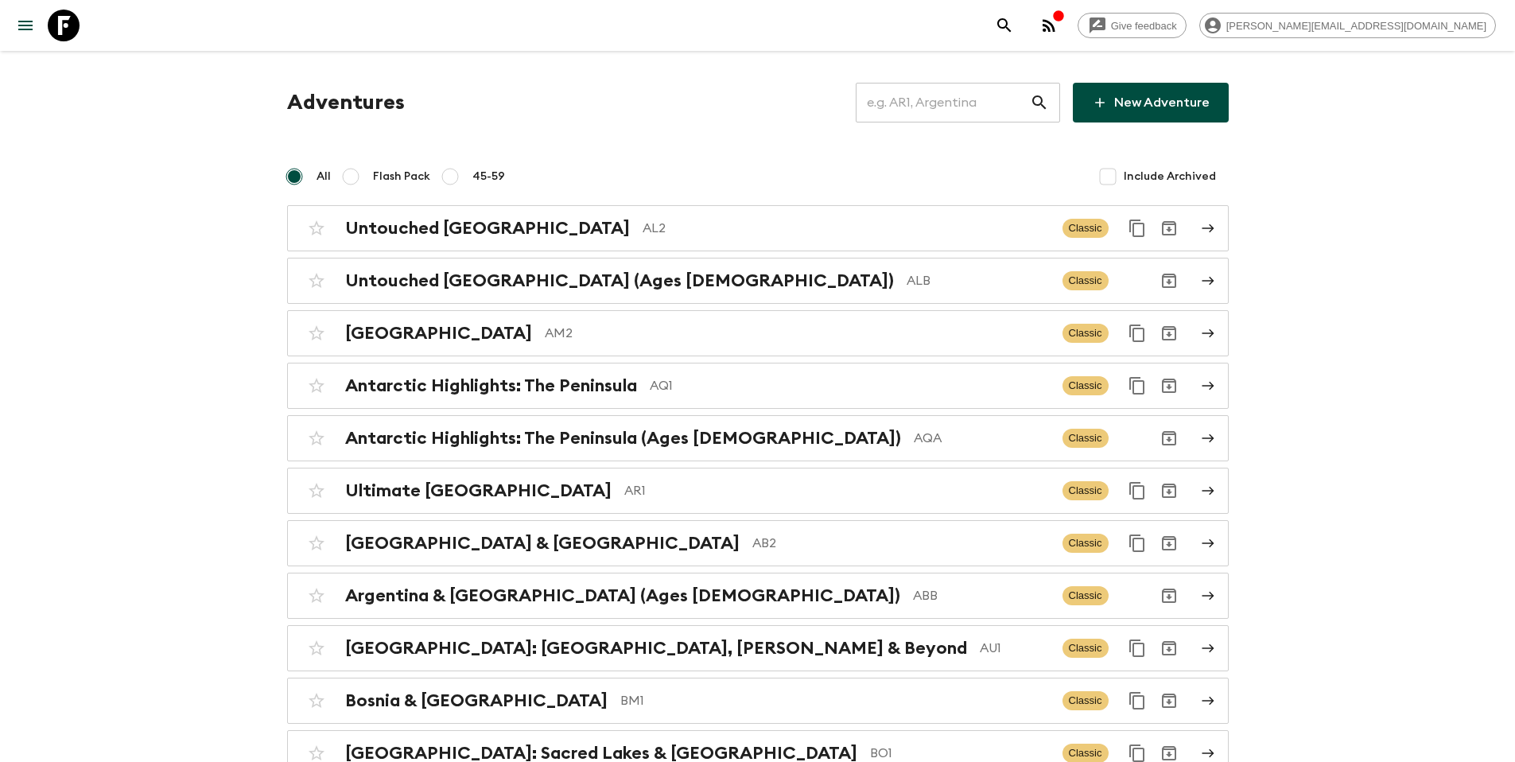
click at [937, 103] on input "text" at bounding box center [943, 102] width 174 height 45
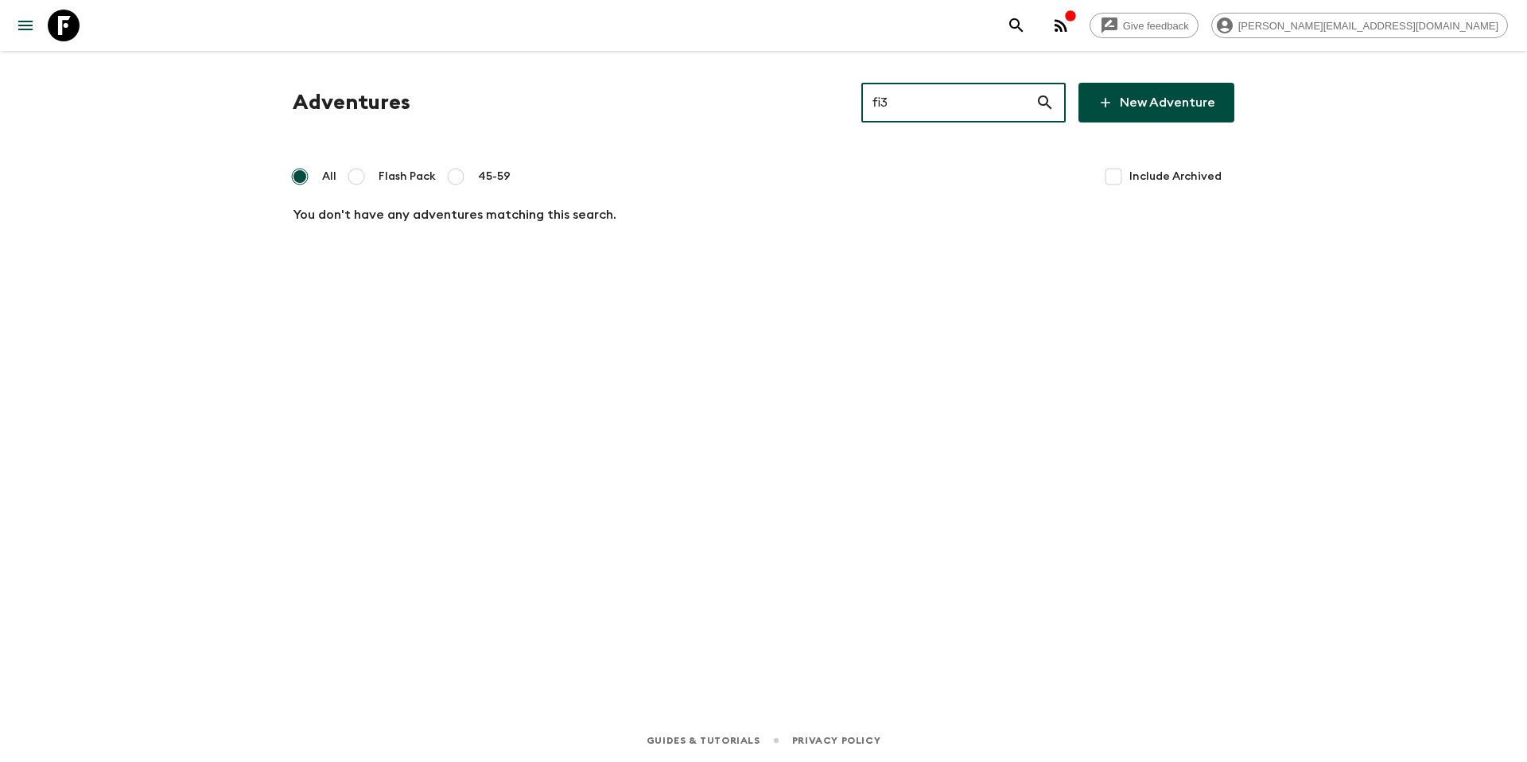
type input "fi3"
click at [1176, 181] on span "Include Archived" at bounding box center [1175, 177] width 92 height 16
click at [1129, 181] on input "Include Archived" at bounding box center [1114, 177] width 32 height 32
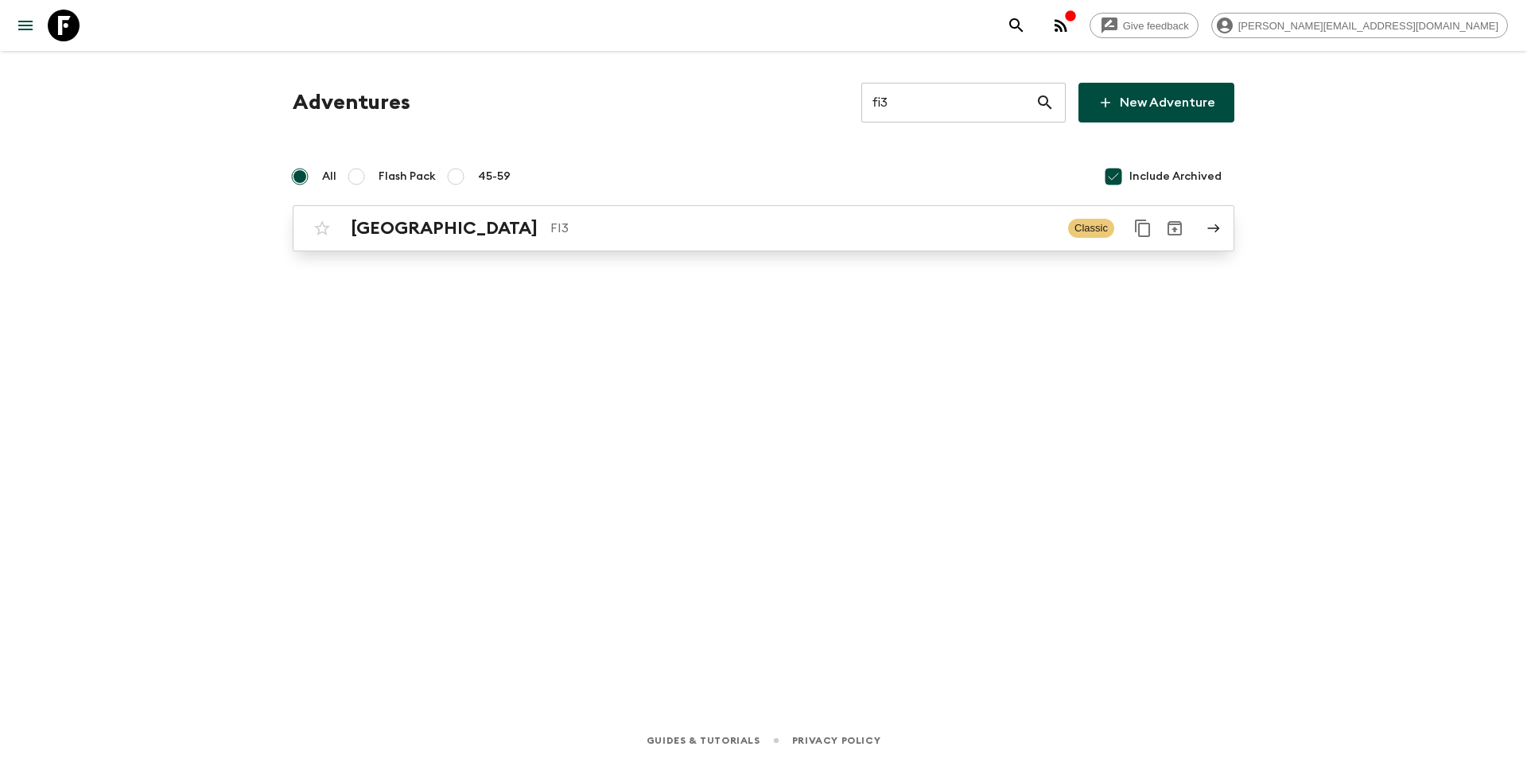
click at [751, 239] on div "Finland FI3 Classic" at bounding box center [732, 228] width 853 height 32
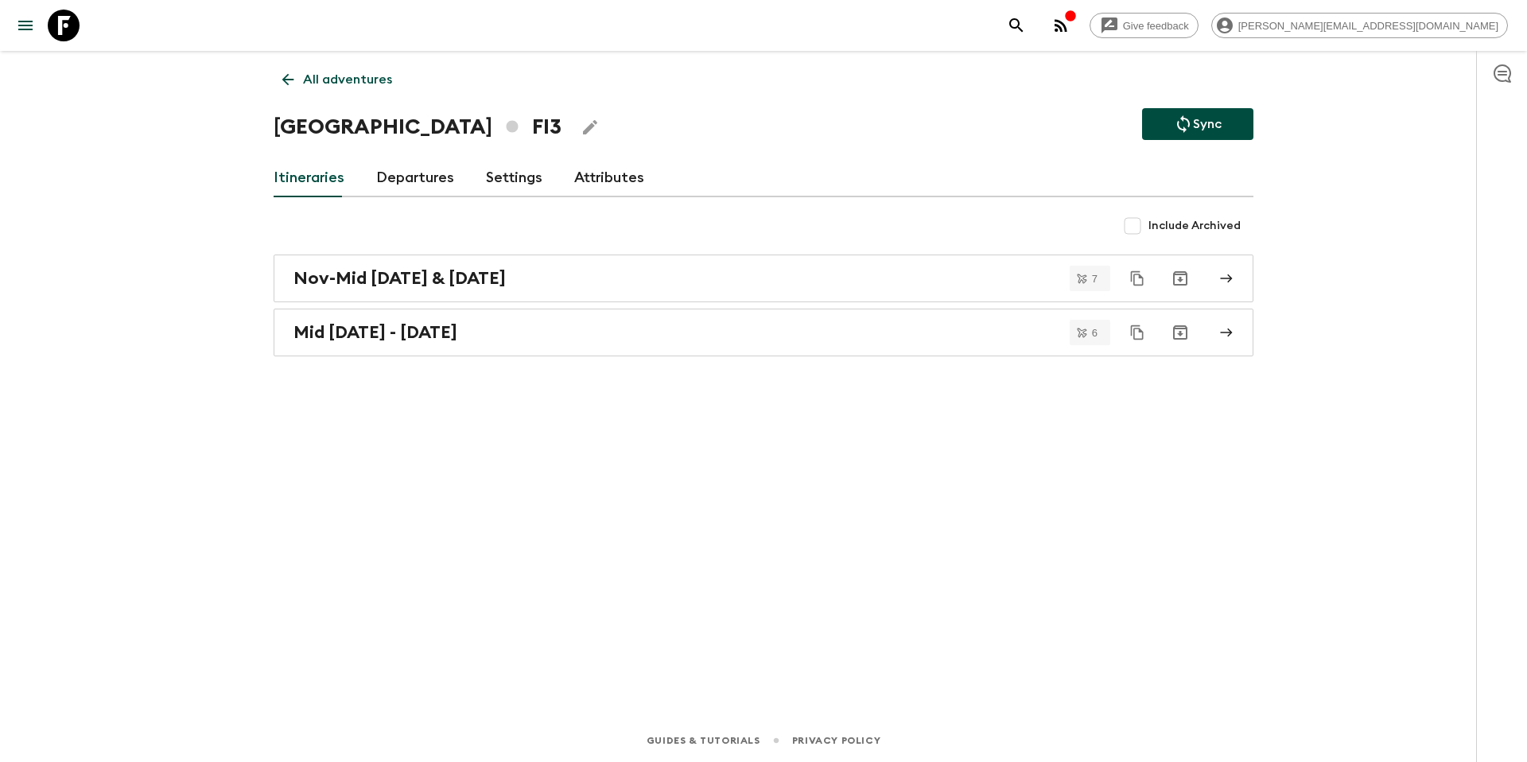
click at [428, 179] on link "Departures" at bounding box center [415, 178] width 78 height 38
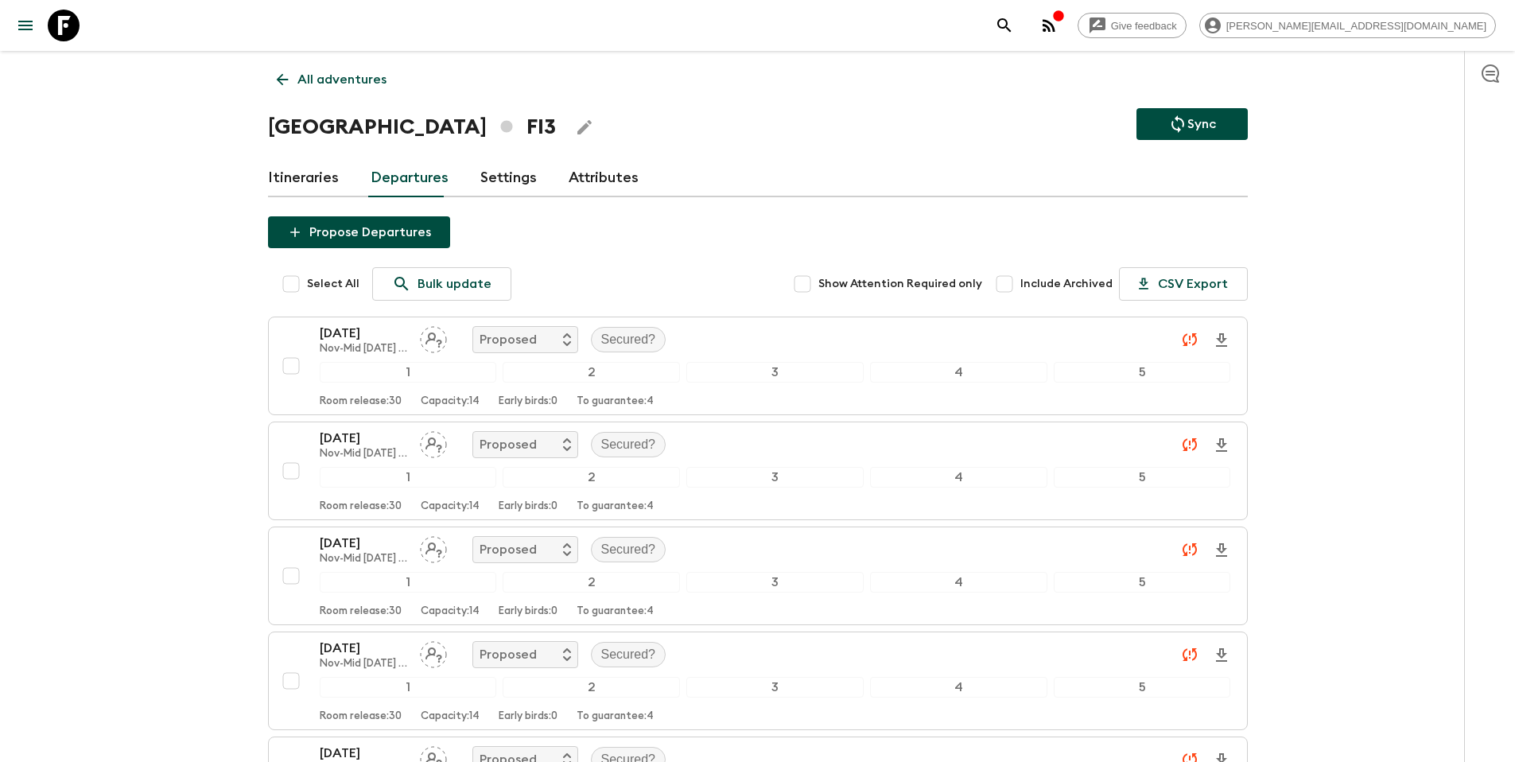
click at [289, 285] on input "Select All" at bounding box center [291, 284] width 32 height 32
checkbox input "true"
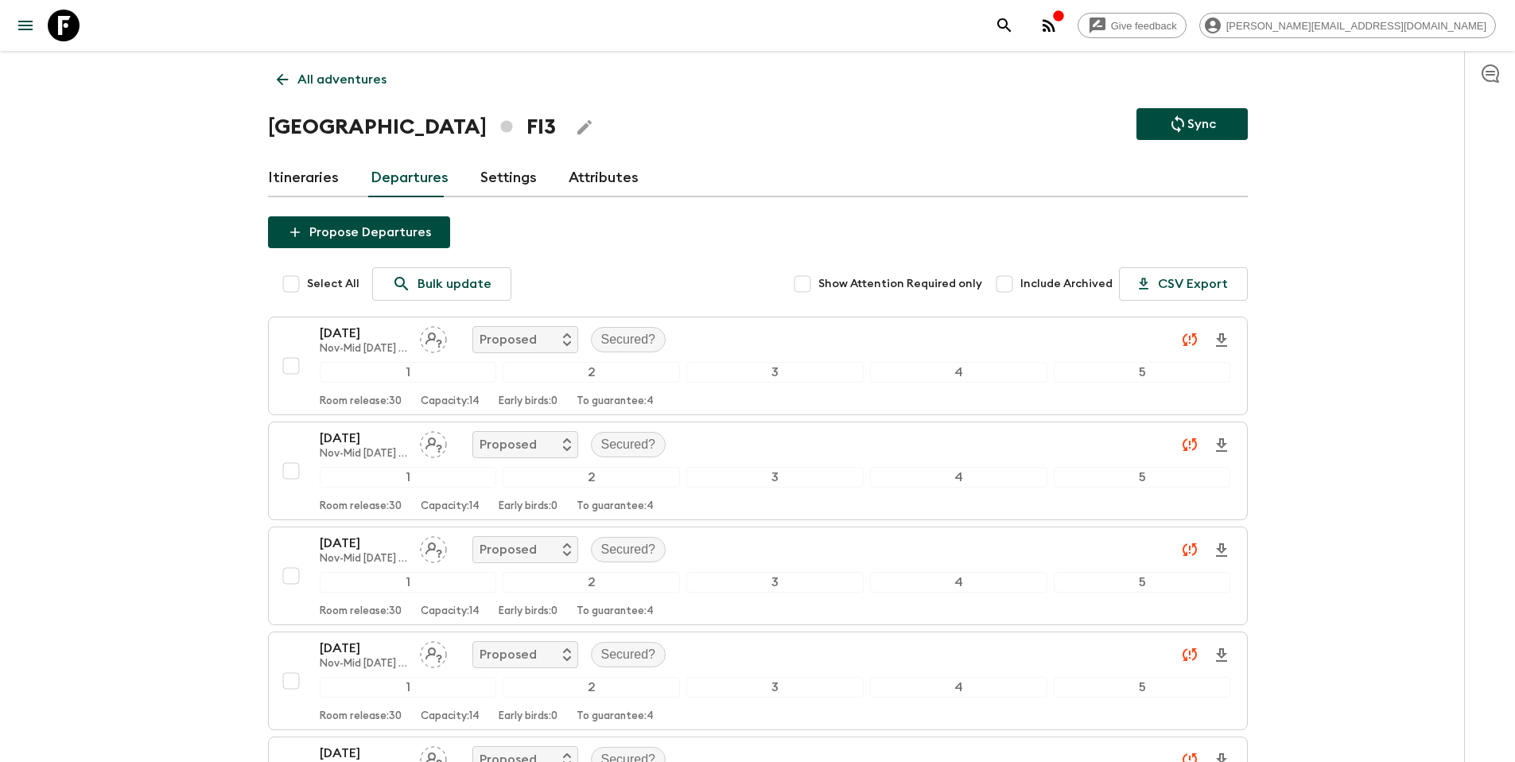
checkbox input "true"
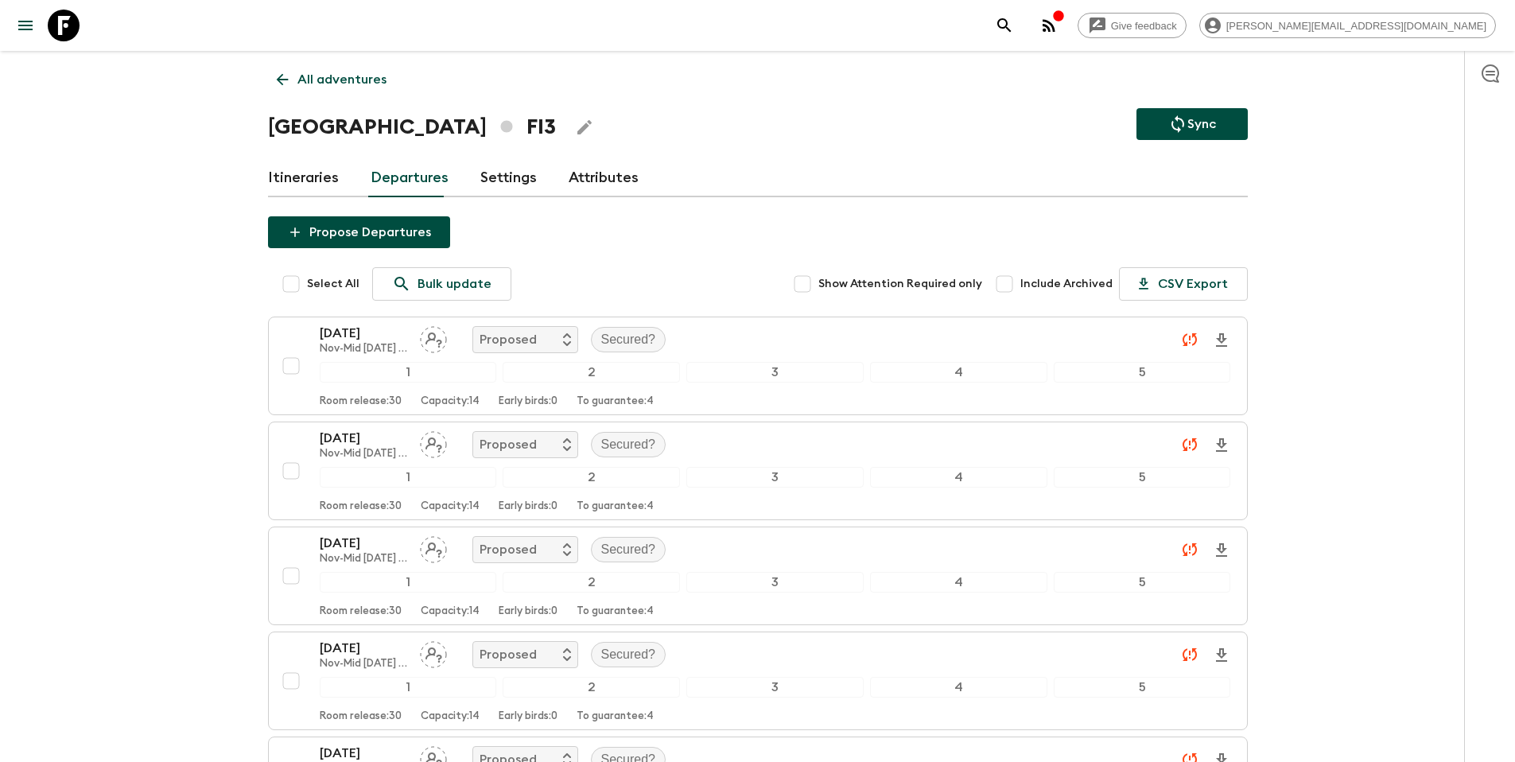
checkbox input "true"
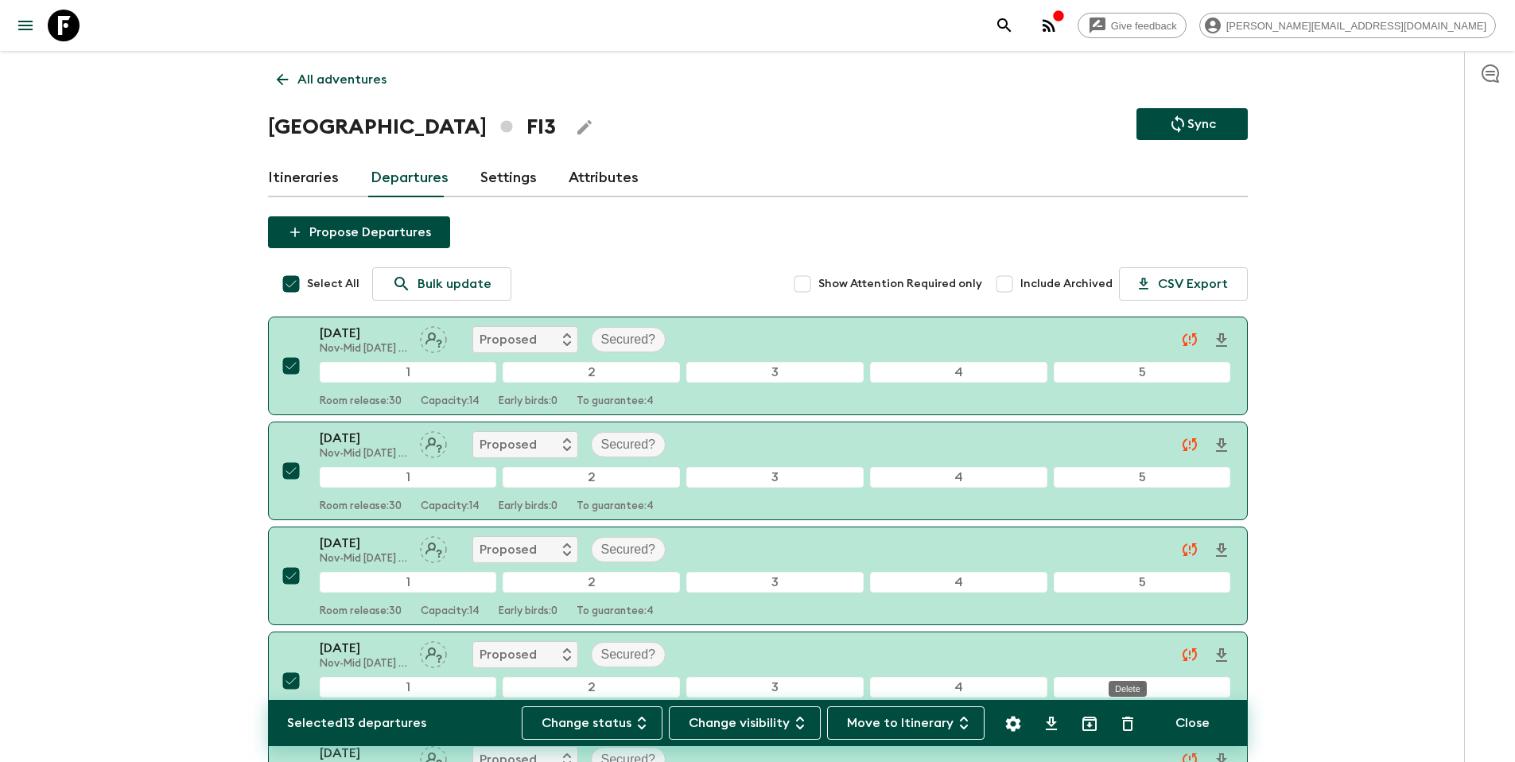
click at [1125, 724] on icon "Delete" at bounding box center [1127, 723] width 19 height 19
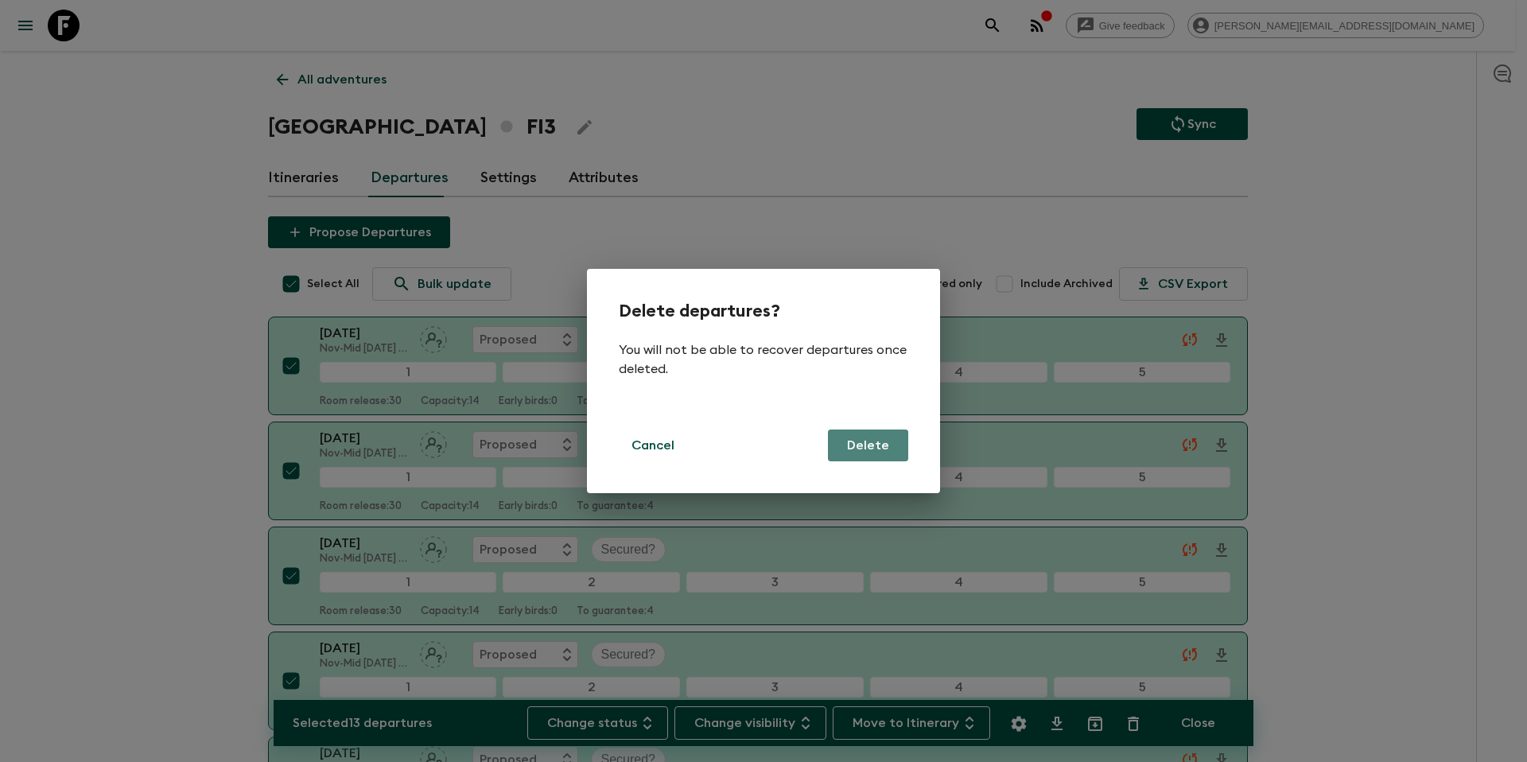
click at [864, 456] on button "Delete" at bounding box center [868, 446] width 80 height 32
checkbox input "false"
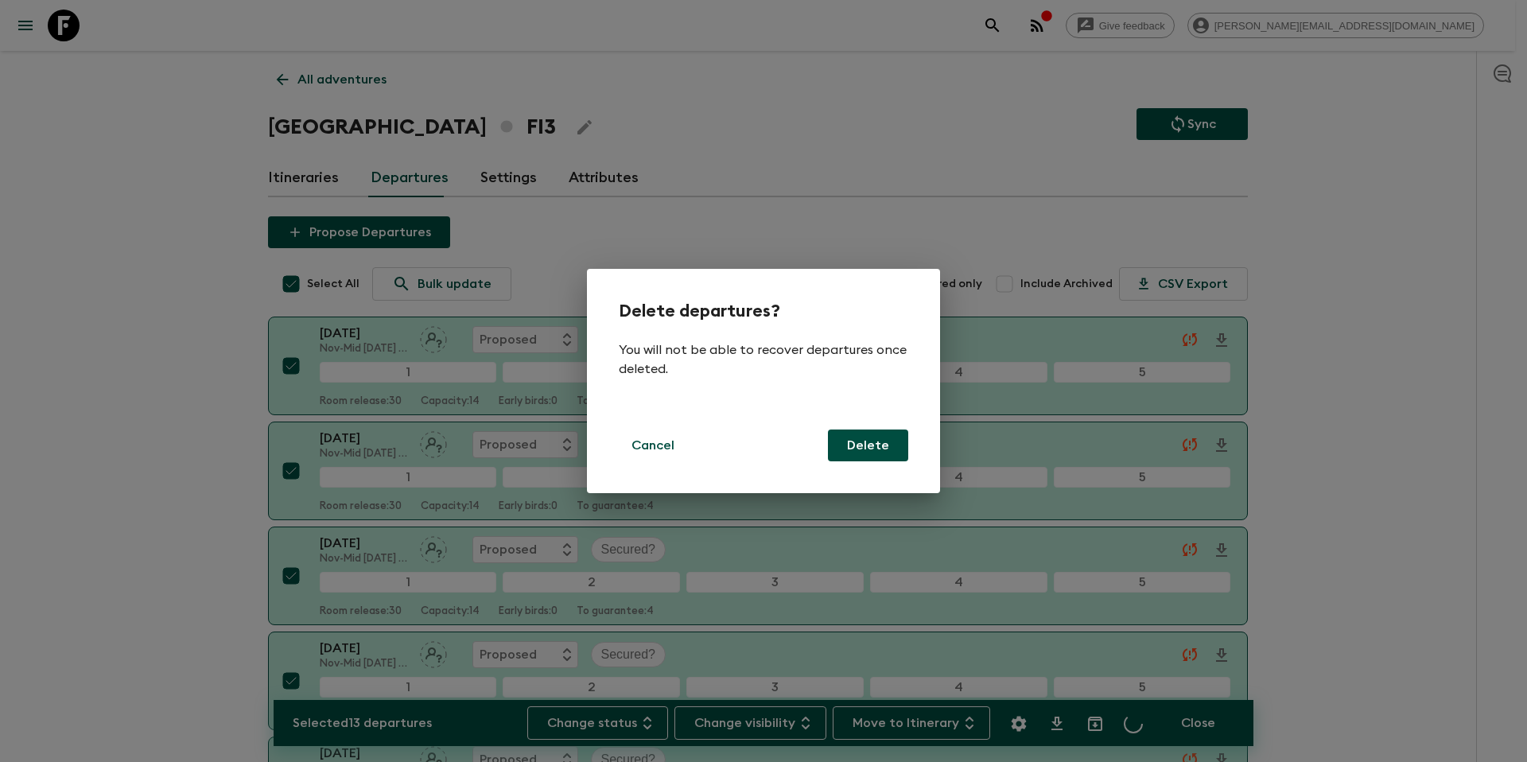
checkbox input "false"
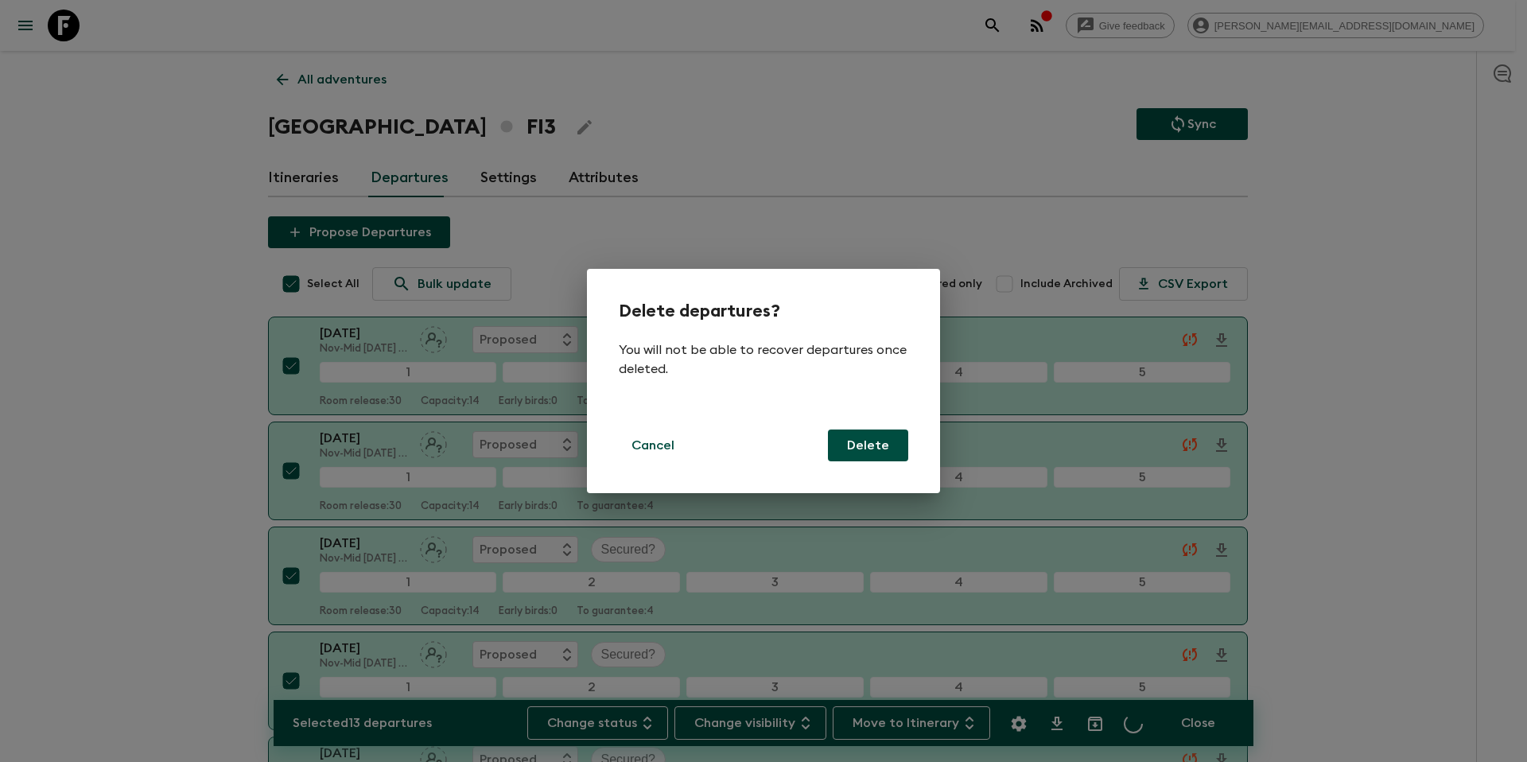
checkbox input "false"
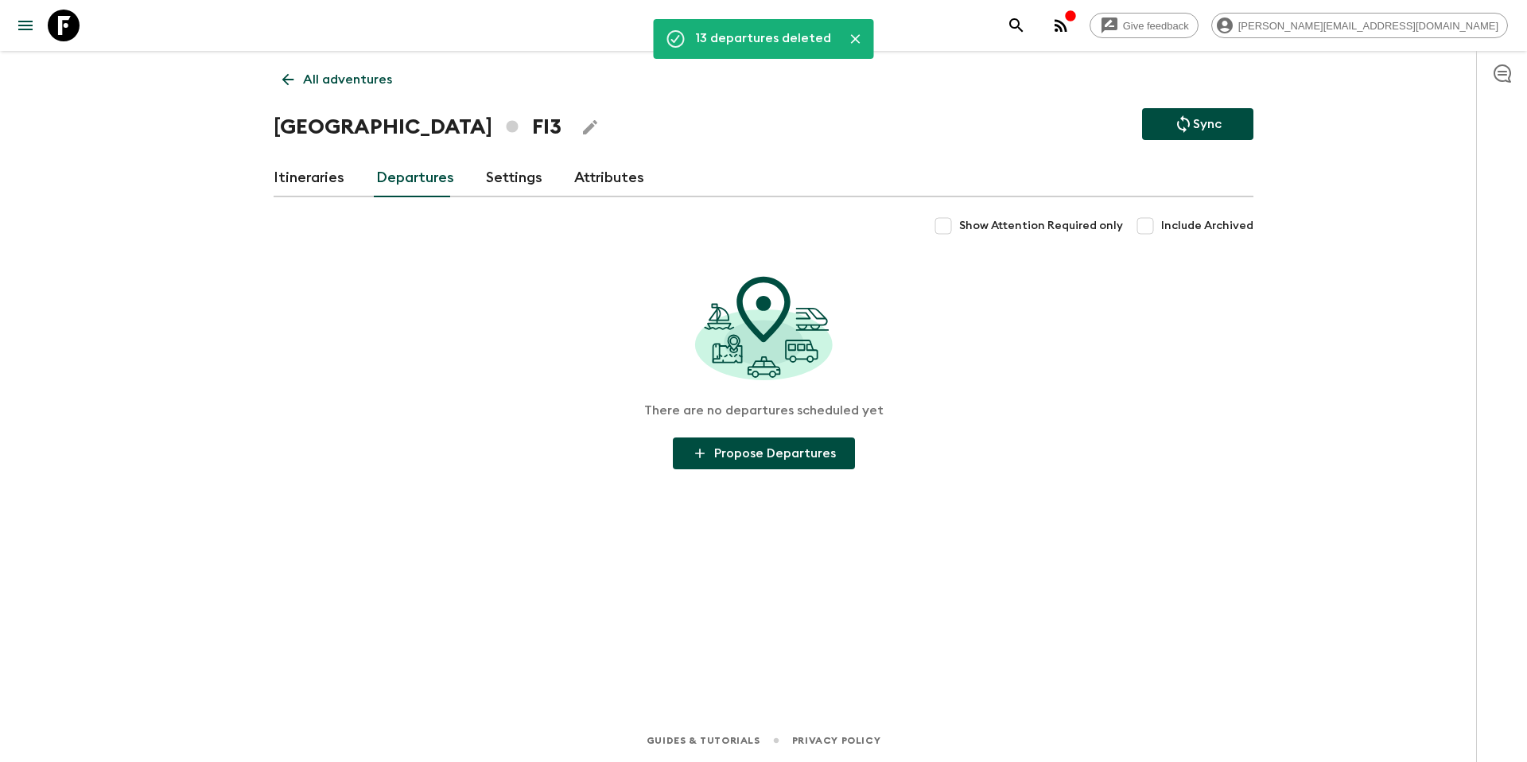
drag, startPoint x: 342, startPoint y: 77, endPoint x: 355, endPoint y: 78, distance: 12.8
click at [342, 78] on p "All adventures" at bounding box center [347, 79] width 89 height 19
